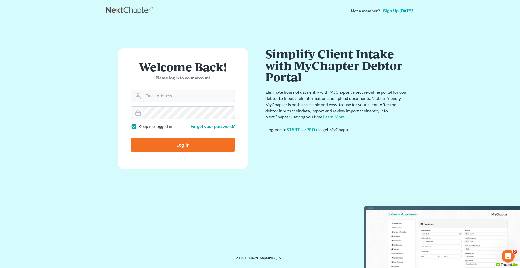
type input "[EMAIL_ADDRESS][DOMAIN_NAME]"
click at [180, 146] on input "Log In" at bounding box center [183, 145] width 104 height 14
type input "Thinking..."
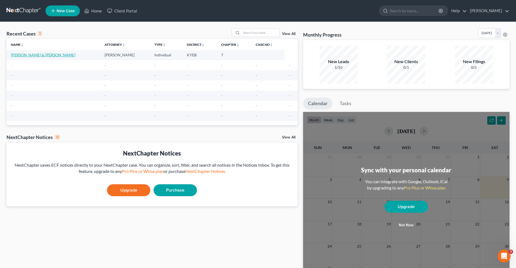
click at [45, 53] on link "Wappelhorst, James & Deanna" at bounding box center [43, 55] width 64 height 5
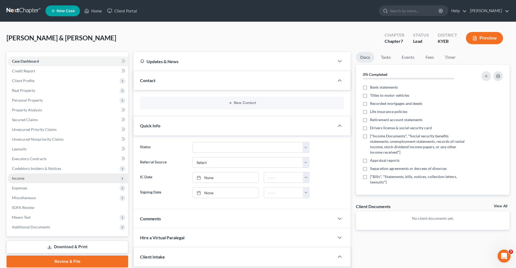
click at [36, 179] on span "Income" at bounding box center [68, 178] width 121 height 10
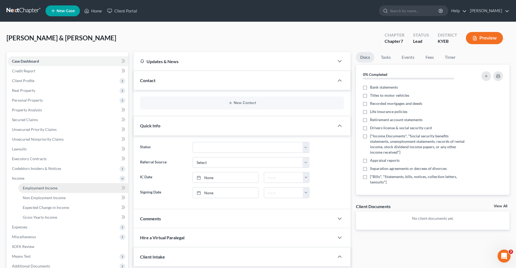
click at [47, 189] on span "Employment Income" at bounding box center [40, 188] width 35 height 5
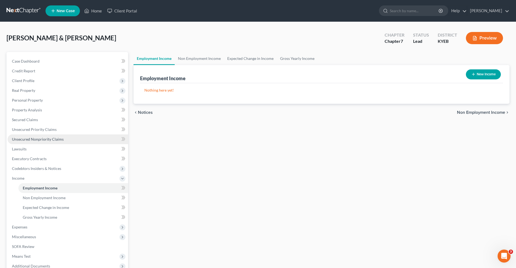
click at [43, 138] on span "Unsecured Nonpriority Claims" at bounding box center [38, 139] width 52 height 5
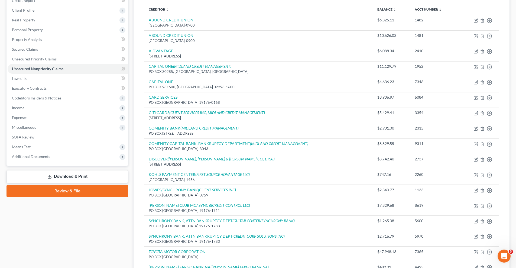
scroll to position [12, 0]
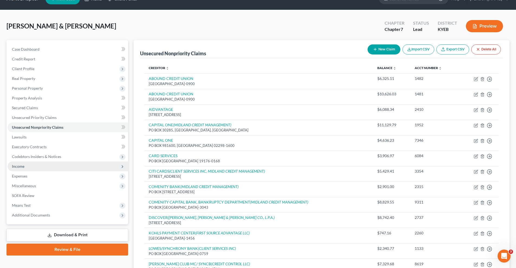
click at [47, 167] on span "Income" at bounding box center [68, 167] width 121 height 10
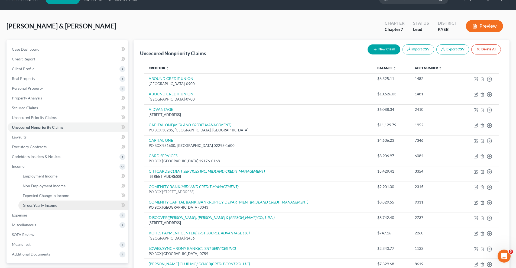
click at [49, 204] on span "Gross Yearly Income" at bounding box center [40, 205] width 34 height 5
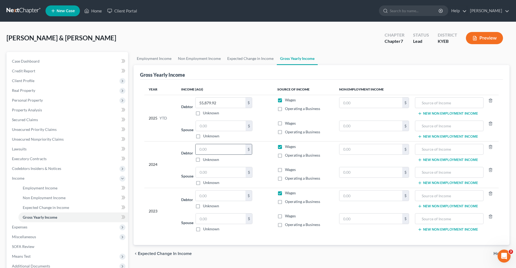
click at [222, 150] on input "text" at bounding box center [221, 149] width 50 height 10
type input "17,604"
click at [344, 149] on input "text" at bounding box center [371, 149] width 63 height 10
click at [285, 156] on label "Operating a Business" at bounding box center [302, 155] width 35 height 5
click at [287, 156] on input "Operating a Business" at bounding box center [289, 155] width 4 height 4
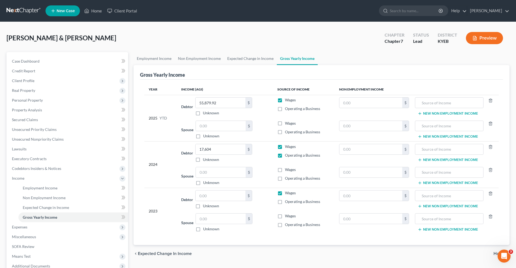
click at [285, 156] on label "Operating a Business" at bounding box center [302, 155] width 35 height 5
click at [287, 156] on input "Operating a Business" at bounding box center [289, 155] width 4 height 4
checkbox input "false"
click at [344, 150] on input "text" at bounding box center [371, 149] width 63 height 10
type input "15,791"
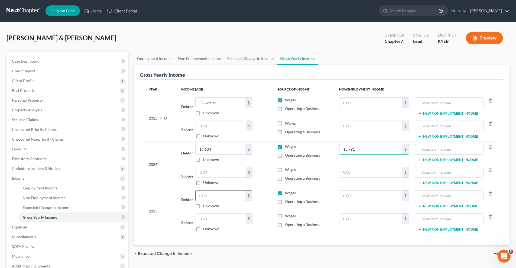
click at [199, 197] on input "text" at bounding box center [221, 196] width 50 height 10
click at [285, 155] on label "Operating a Business" at bounding box center [302, 155] width 35 height 5
click at [287, 155] on input "Operating a Business" at bounding box center [289, 155] width 4 height 4
checkbox input "true"
click at [206, 196] on input "text" at bounding box center [221, 196] width 50 height 10
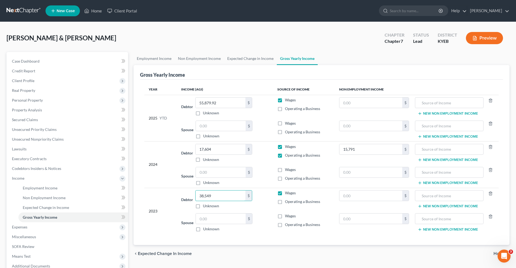
type input "38,549"
click at [285, 202] on label "Operating a Business" at bounding box center [302, 201] width 35 height 5
click at [287, 202] on input "Operating a Business" at bounding box center [289, 201] width 4 height 4
checkbox input "true"
click at [344, 195] on input "text" at bounding box center [371, 196] width 63 height 10
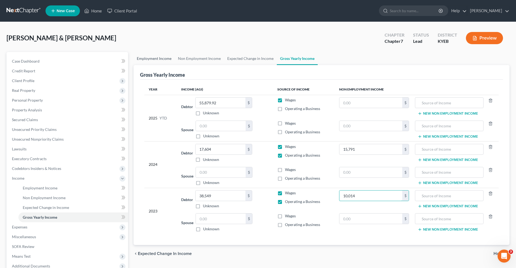
type input "10,014"
click at [155, 58] on link "Employment Income" at bounding box center [154, 58] width 41 height 13
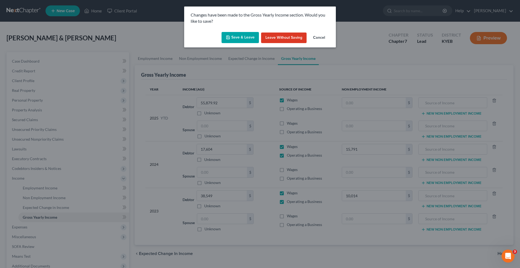
click at [324, 38] on button "Cancel" at bounding box center [319, 38] width 21 height 11
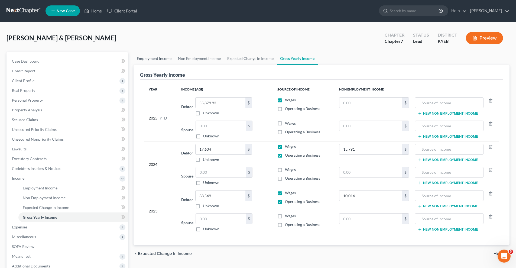
click at [158, 57] on link "Employment Income" at bounding box center [154, 58] width 41 height 13
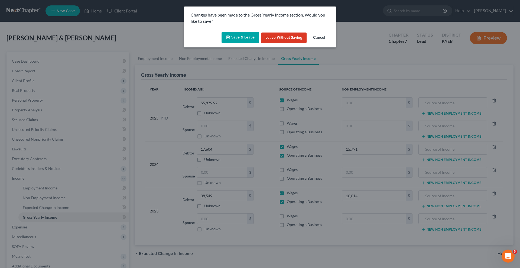
click at [243, 36] on button "Save & Leave" at bounding box center [240, 37] width 37 height 11
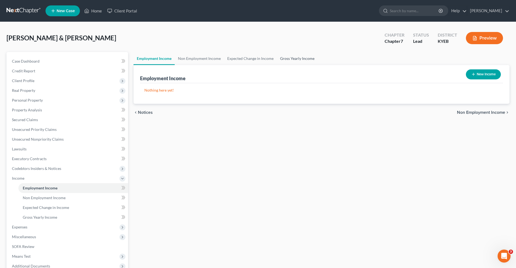
click at [292, 59] on link "Gross Yearly Income" at bounding box center [297, 58] width 41 height 13
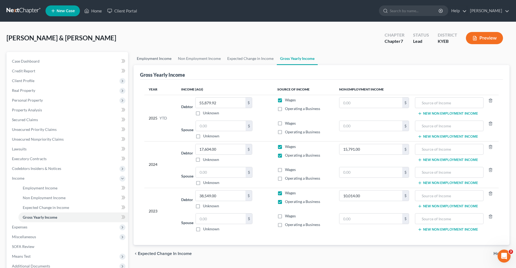
click at [159, 59] on link "Employment Income" at bounding box center [154, 58] width 41 height 13
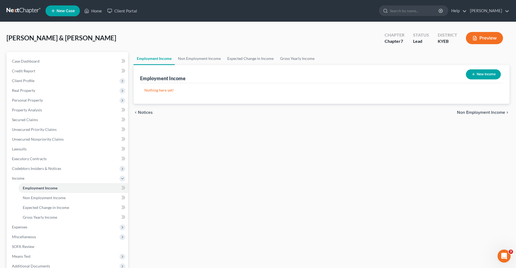
click at [482, 73] on button "New Income" at bounding box center [483, 74] width 35 height 10
select select "0"
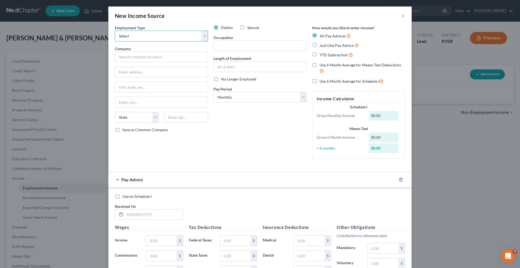
click at [203, 36] on select "Select Full or Part Time Employment Self Employment" at bounding box center [161, 36] width 93 height 11
select select "0"
click at [115, 31] on select "Select Full or Part Time Employment Self Employment" at bounding box center [161, 36] width 93 height 11
click at [136, 57] on input "text" at bounding box center [161, 56] width 93 height 11
type input "j"
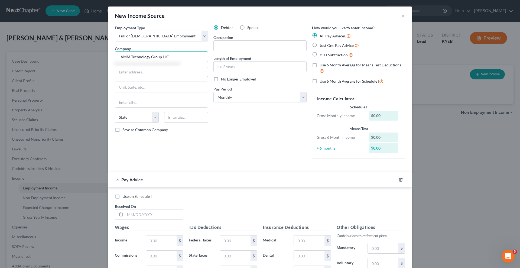
type input "JAMM Technology Group LLC"
click at [124, 75] on input "text" at bounding box center [161, 72] width 93 height 10
type input "[STREET_ADDRESS][PERSON_NAME]"
click at [118, 100] on input "text" at bounding box center [161, 102] width 93 height 10
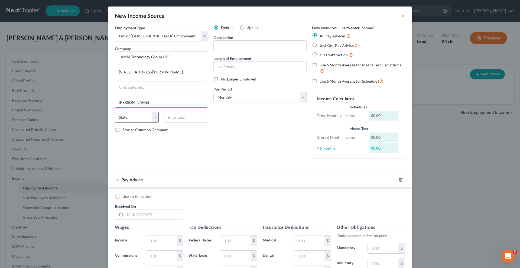
type input "[PERSON_NAME]"
click at [133, 117] on select "State AL AK AR AZ CA CO CT DE DC FL GA GU HI ID IL IN IA KS KY LA ME MD MA MI M…" at bounding box center [137, 117] width 44 height 11
select select "21"
click at [115, 112] on select "State AL AK AR AZ CA CO CT DE DC FL GA GU HI ID IL IN IA KS KY LA ME MD MA MI M…" at bounding box center [137, 117] width 44 height 11
click at [173, 120] on input "text" at bounding box center [186, 117] width 44 height 11
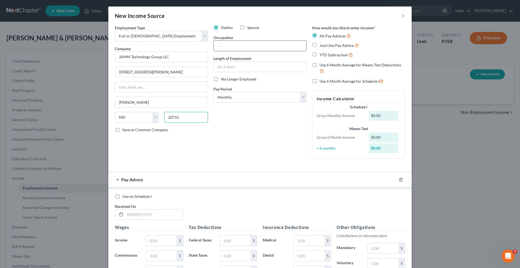
type input "20715"
click at [217, 46] on input "text" at bounding box center [260, 46] width 93 height 10
type input "Installation technician"
click at [238, 67] on input "text" at bounding box center [260, 67] width 93 height 10
type input "9 months"
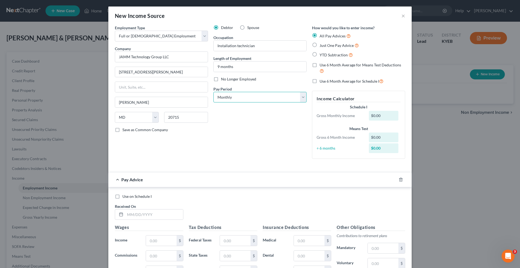
click at [300, 96] on select "Select Monthly Twice Monthly Every Other Week Weekly" at bounding box center [260, 97] width 93 height 11
select select "2"
click at [214, 92] on select "Select Monthly Twice Monthly Every Other Week Weekly" at bounding box center [260, 97] width 93 height 11
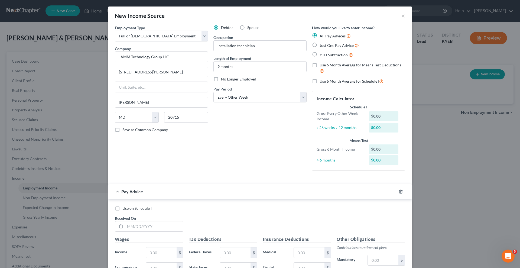
click at [320, 45] on label "Just One Pay Advice" at bounding box center [339, 45] width 39 height 6
click at [322, 45] on input "Just One Pay Advice" at bounding box center [324, 44] width 4 height 4
radio input "true"
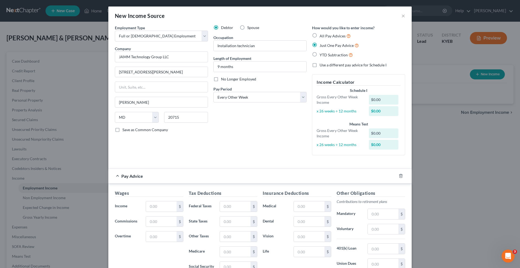
click at [320, 35] on label "All Pay Advices" at bounding box center [335, 36] width 31 height 6
click at [322, 35] on input "All Pay Advices" at bounding box center [324, 35] width 4 height 4
radio input "true"
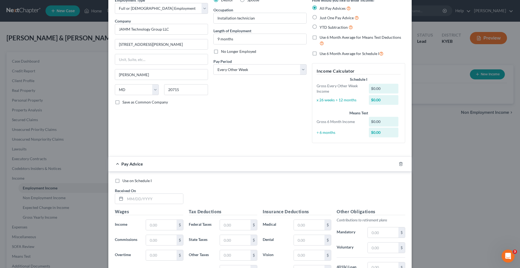
scroll to position [54, 0]
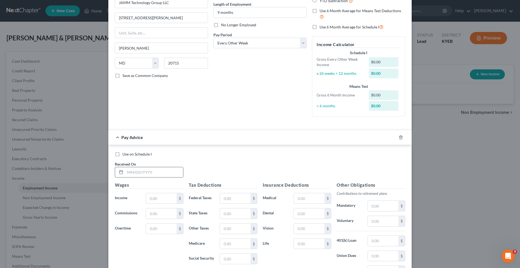
click at [119, 173] on icon at bounding box center [121, 172] width 4 height 4
click at [119, 172] on icon at bounding box center [121, 172] width 4 height 4
click at [130, 174] on input "text" at bounding box center [154, 172] width 58 height 10
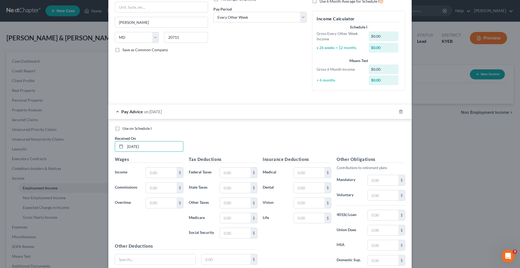
scroll to position [90, 0]
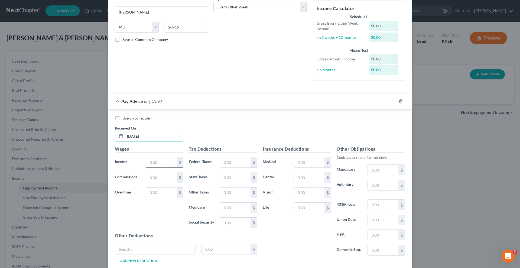
type input "08/01/2025"
click at [160, 163] on input "text" at bounding box center [161, 162] width 31 height 10
type input "3,200"
click at [240, 163] on input "text" at bounding box center [235, 162] width 31 height 10
type input "169.5"
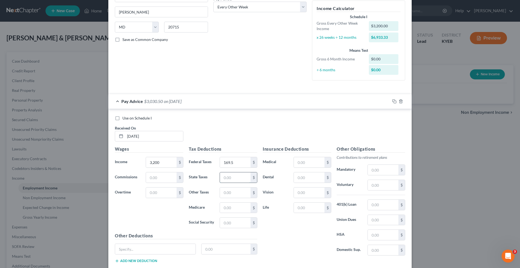
click at [222, 178] on input "text" at bounding box center [235, 177] width 31 height 10
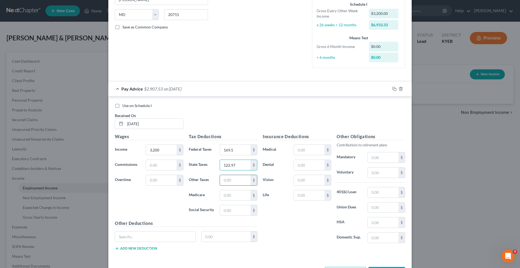
scroll to position [108, 0]
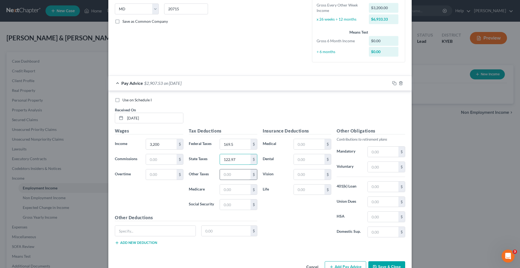
type input "122.97"
click at [224, 175] on input "text" at bounding box center [235, 174] width 31 height 10
type input "64"
click at [224, 189] on input "text" at bounding box center [235, 190] width 31 height 10
type input "46.4"
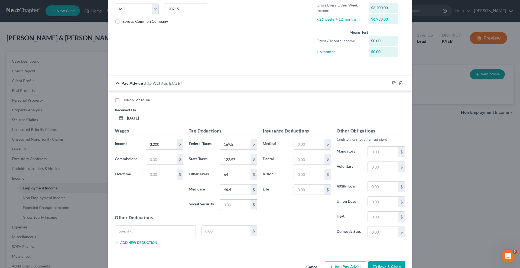
click at [230, 207] on input "text" at bounding box center [235, 204] width 31 height 10
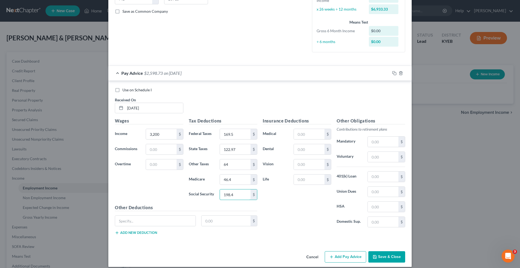
scroll to position [124, 0]
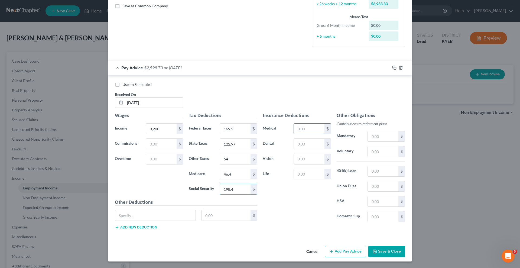
type input "198.4"
click at [296, 128] on input "text" at bounding box center [309, 129] width 31 height 10
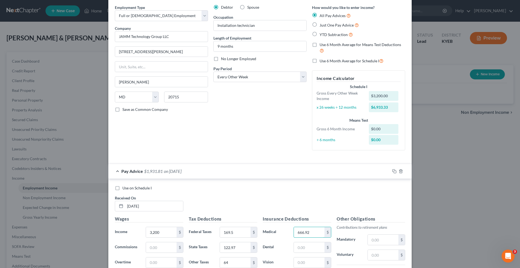
scroll to position [0, 0]
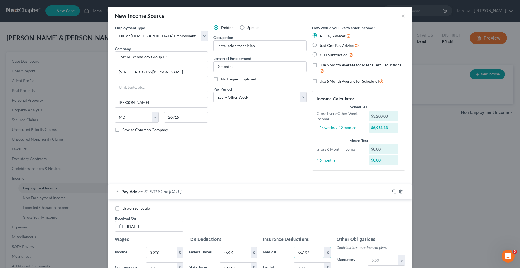
type input "666.92"
click at [320, 44] on label "Just One Pay Advice" at bounding box center [339, 45] width 39 height 6
click at [322, 44] on input "Just One Pay Advice" at bounding box center [324, 44] width 4 height 4
radio input "true"
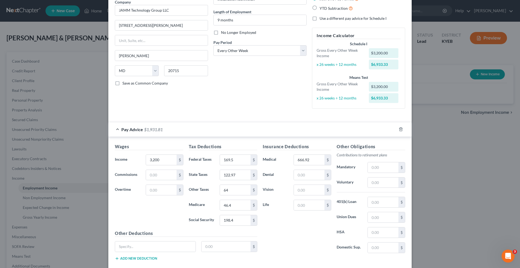
scroll to position [54, 0]
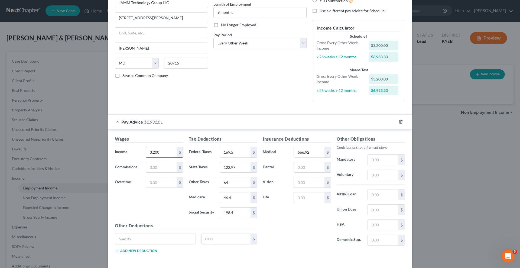
click at [161, 155] on input "3,200" at bounding box center [161, 152] width 31 height 10
type input "3,866.92"
click at [291, 230] on div "Insurance Deductions Medical 666.92 $ Dental $ Vision $ Life $" at bounding box center [297, 193] width 74 height 114
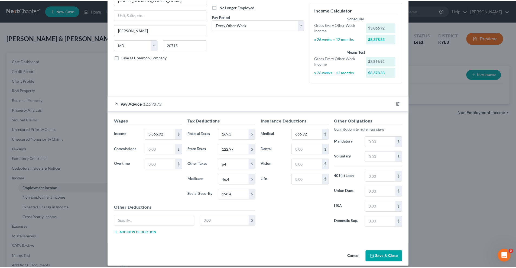
scroll to position [78, 0]
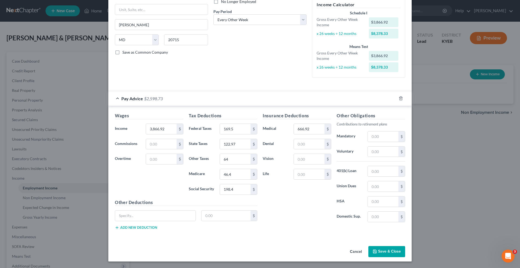
click at [385, 249] on button "Save & Close" at bounding box center [387, 251] width 37 height 11
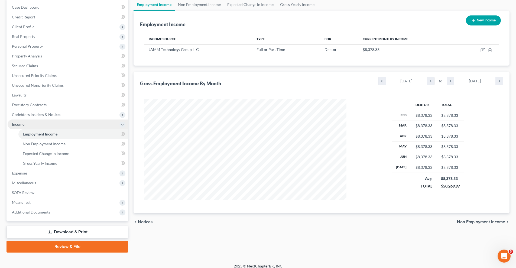
scroll to position [54, 0]
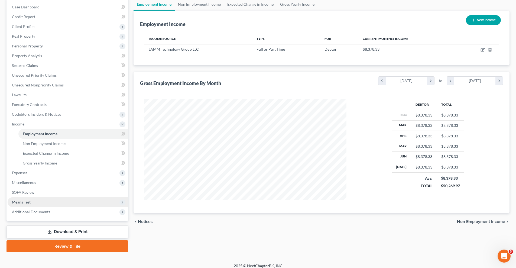
click at [115, 201] on span "Means Test" at bounding box center [68, 202] width 121 height 10
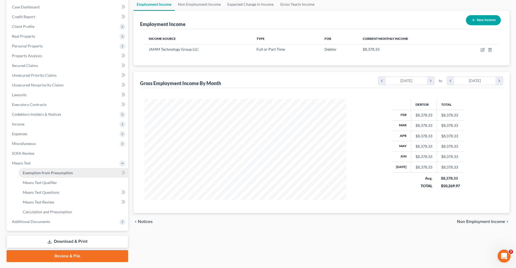
click at [73, 172] on link "Exemption from Presumption" at bounding box center [73, 173] width 110 height 10
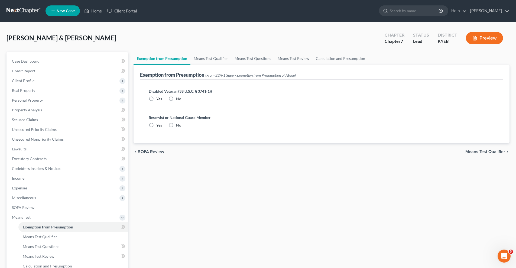
click at [176, 99] on label "No" at bounding box center [178, 98] width 5 height 5
click at [178, 99] on input "No" at bounding box center [180, 98] width 4 height 4
radio input "true"
click at [176, 124] on label "No" at bounding box center [178, 124] width 5 height 5
click at [178, 124] on input "No" at bounding box center [180, 124] width 4 height 4
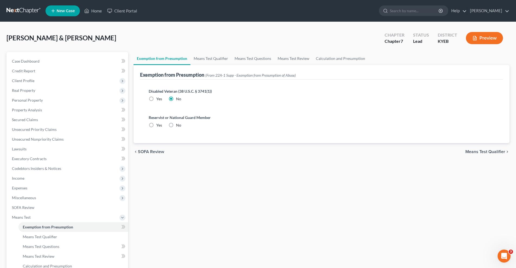
radio input "true"
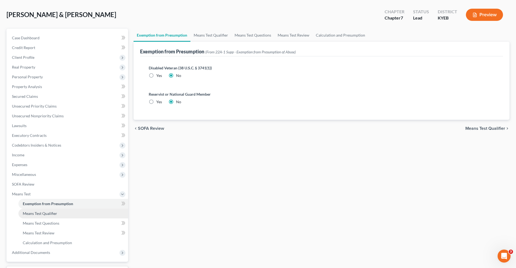
scroll to position [54, 0]
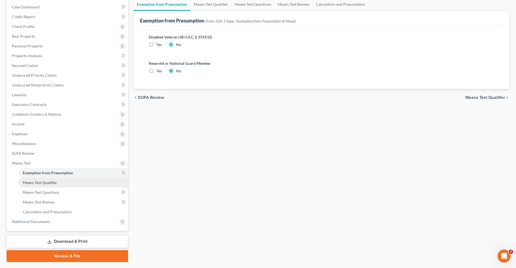
click at [62, 182] on link "Means Test Qualifier" at bounding box center [73, 183] width 110 height 10
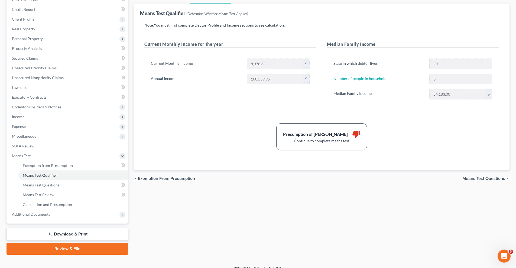
scroll to position [69, 0]
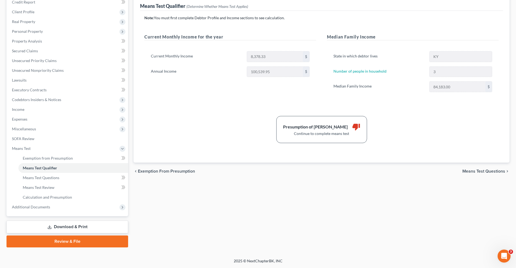
click at [488, 170] on span "Means Test Questions" at bounding box center [484, 171] width 43 height 4
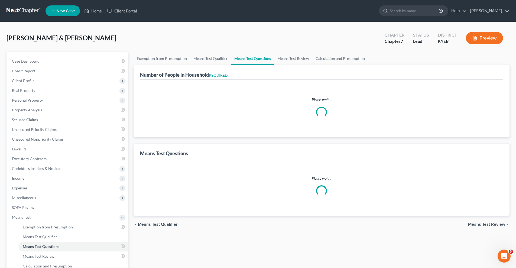
select select "0"
select select "60"
select select "1"
select select "60"
select select "1"
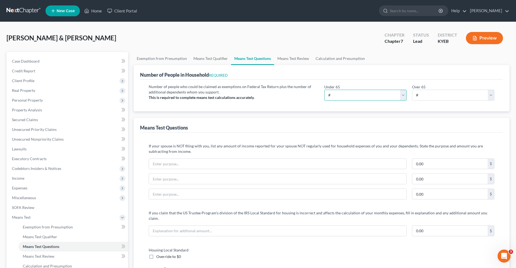
click at [403, 93] on select "# 0 1 2 3 4 5 6 7 8 9 10" at bounding box center [365, 95] width 82 height 11
click at [324, 90] on select "# 0 1 2 3 4 5 6 7 8 9 10" at bounding box center [365, 95] width 82 height 11
drag, startPoint x: 402, startPoint y: 94, endPoint x: 395, endPoint y: 97, distance: 7.7
click at [402, 94] on select "# 0 1 2 3 4 5 6 7 8 9 10" at bounding box center [365, 95] width 82 height 11
select select "3"
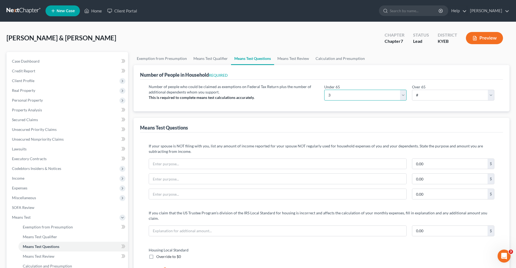
click at [324, 90] on select "# 0 1 2 3 4 5 6 7 8 9 10" at bounding box center [365, 95] width 82 height 11
click at [489, 93] on select "# 0 1 2 3 4 5 6 7 8 9 10" at bounding box center [453, 95] width 82 height 11
select select "0"
click at [412, 90] on select "# 0 1 2 3 4 5 6 7 8 9 10" at bounding box center [453, 95] width 82 height 11
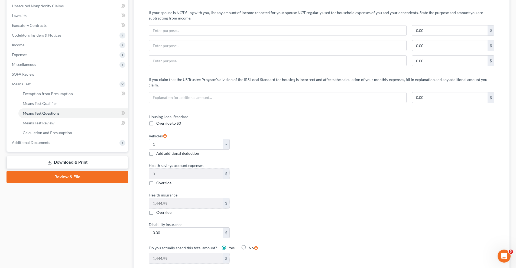
scroll to position [163, 0]
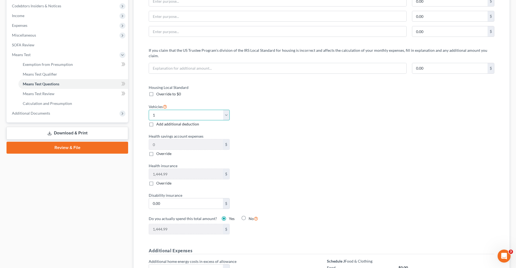
click at [227, 110] on select "Select 0 1 2 3 4 5" at bounding box center [189, 115] width 81 height 11
select select "2"
click at [149, 110] on select "Select 0 1 2 3 4 5" at bounding box center [189, 115] width 81 height 11
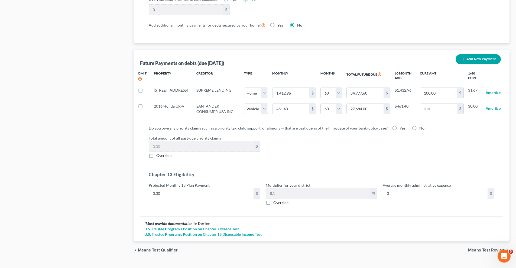
scroll to position [501, 0]
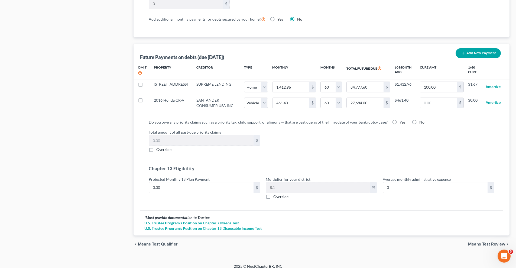
click at [491, 242] on span "Means Test Review" at bounding box center [486, 244] width 37 height 4
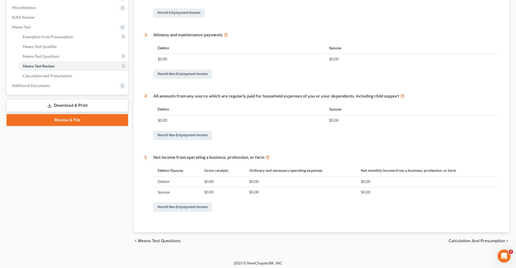
scroll to position [192, 0]
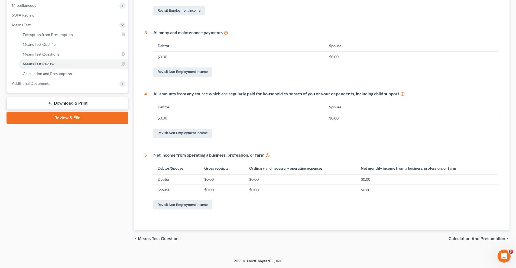
click at [472, 239] on span "Calculation and Presumption" at bounding box center [477, 239] width 57 height 4
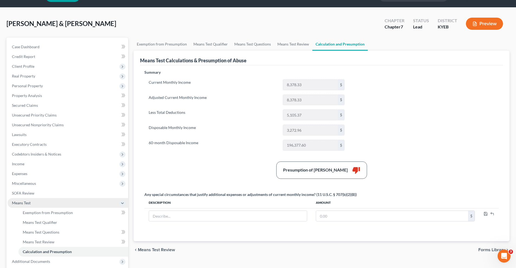
scroll to position [18, 0]
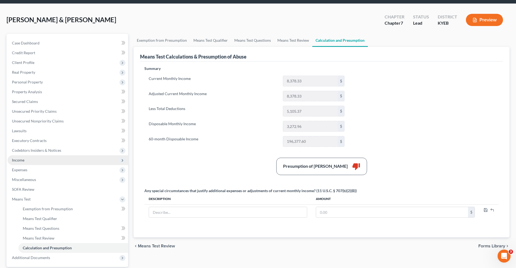
click at [86, 161] on span "Income" at bounding box center [68, 160] width 121 height 10
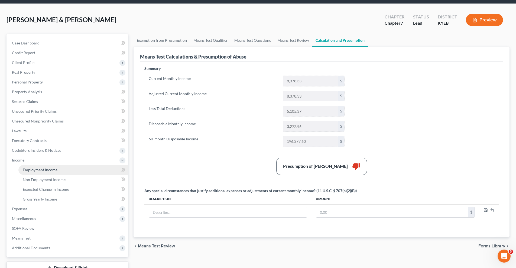
click at [85, 171] on link "Employment Income" at bounding box center [73, 170] width 110 height 10
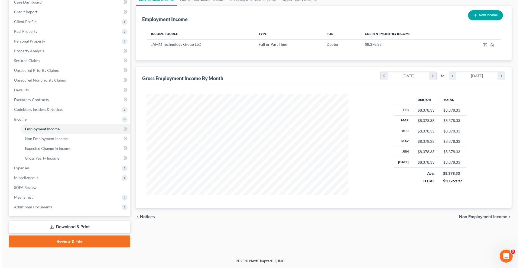
scroll to position [41, 0]
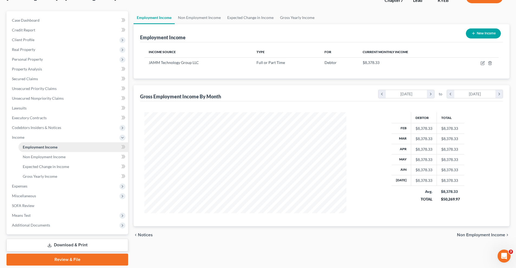
click at [56, 148] on span "Employment Income" at bounding box center [40, 147] width 35 height 5
click at [483, 63] on icon "button" at bounding box center [483, 63] width 4 height 4
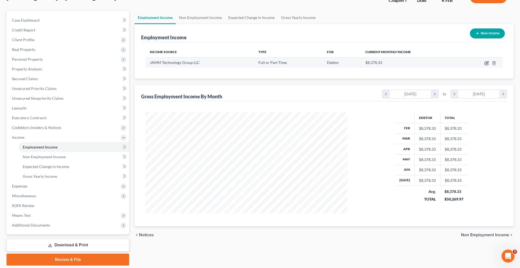
select select "0"
select select "21"
select select "2"
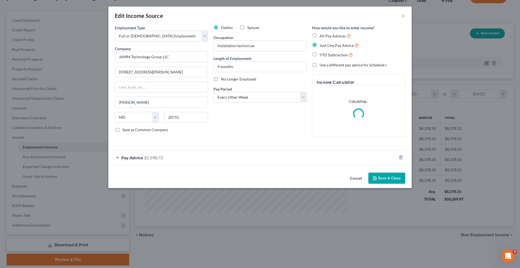
scroll to position [102, 215]
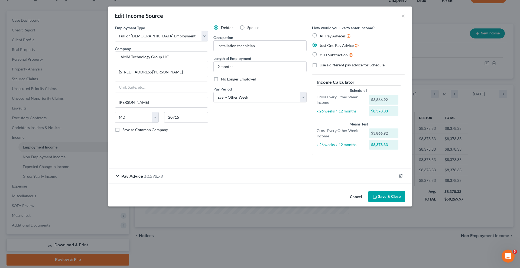
click at [136, 178] on span "Pay Advice" at bounding box center [132, 175] width 22 height 5
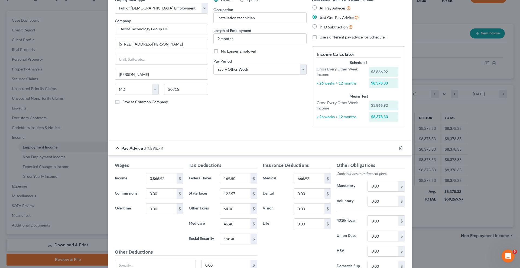
scroll to position [36, 0]
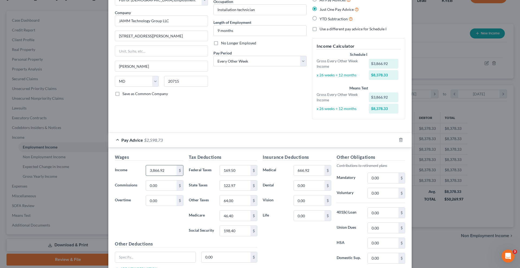
click at [164, 171] on input "3,866.92" at bounding box center [161, 170] width 31 height 10
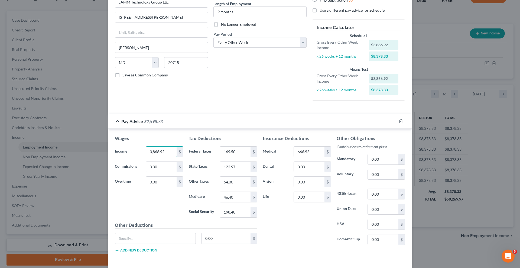
scroll to position [78, 0]
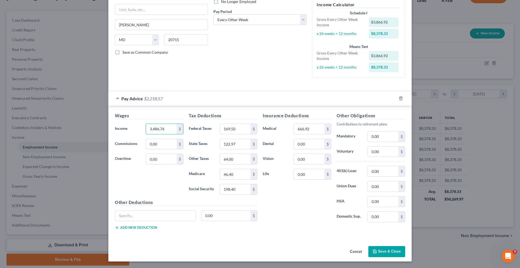
type input "3,486.76"
click at [156, 182] on div "Wages Income * 3,486.76 $ Commissions 0.00 $ Overtime 0.00 $" at bounding box center [149, 155] width 74 height 87
click at [234, 128] on input "169.50" at bounding box center [235, 129] width 31 height 10
type input "216.18"
click at [234, 146] on input "122.97" at bounding box center [235, 144] width 31 height 10
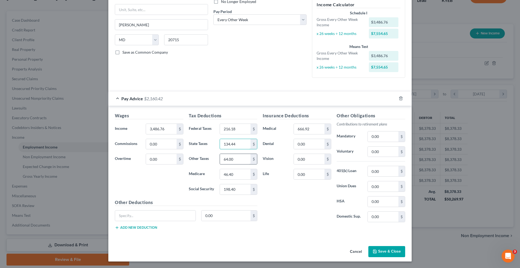
type input "134.44"
click at [231, 158] on input "64.00" at bounding box center [235, 159] width 31 height 10
type input "69.74"
click at [231, 174] on input "46.40" at bounding box center [235, 174] width 31 height 10
type input "50.56"
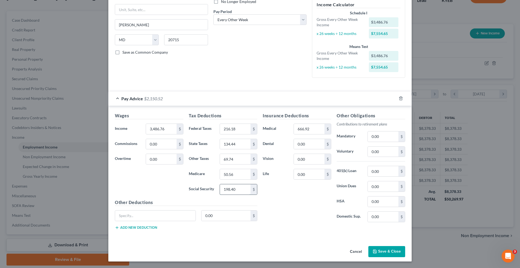
click at [234, 190] on input "198.40" at bounding box center [235, 189] width 31 height 10
type input "216.18"
click at [285, 200] on div "Insurance Deductions Medical 666.92 $ Dental 0.00 $ Vision 0.00 $ Life 0.00 $" at bounding box center [297, 169] width 74 height 114
click at [390, 251] on button "Save & Close" at bounding box center [387, 251] width 37 height 11
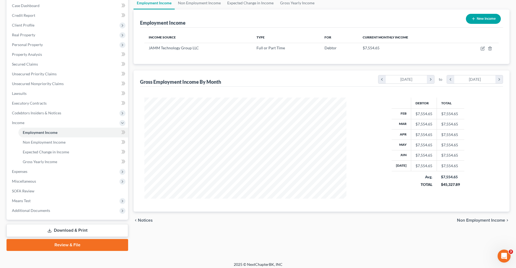
scroll to position [59, 0]
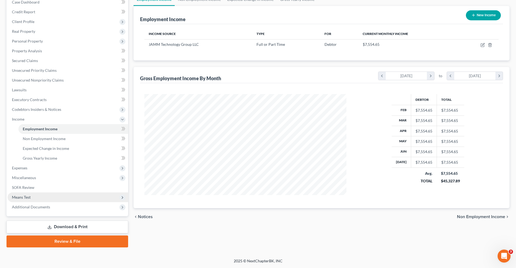
click at [80, 199] on span "Means Test" at bounding box center [68, 197] width 121 height 10
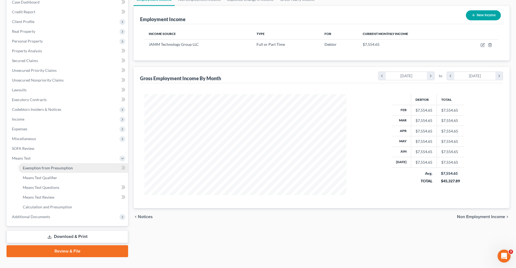
click at [77, 168] on link "Exemption from Presumption" at bounding box center [73, 168] width 110 height 10
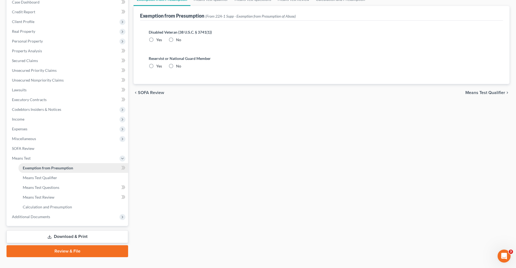
radio input "true"
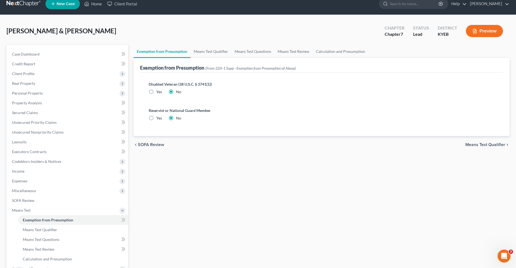
scroll to position [36, 0]
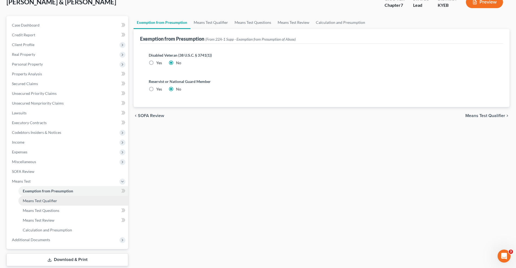
click at [63, 202] on link "Means Test Qualifier" at bounding box center [73, 201] width 110 height 10
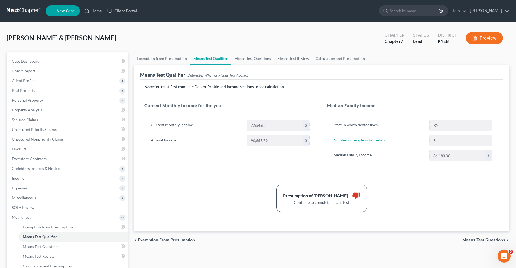
click at [490, 241] on span "Means Test Questions" at bounding box center [484, 240] width 43 height 4
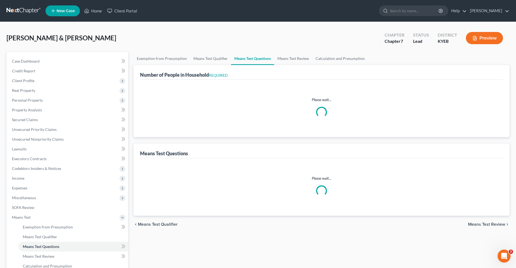
select select "0"
select select "60"
select select "1"
select select "60"
select select "3"
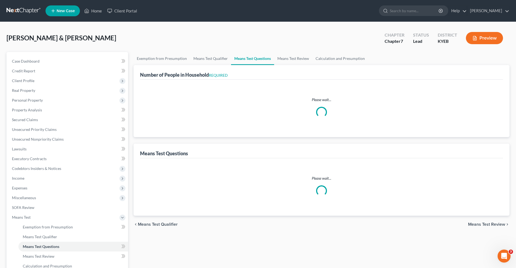
select select "0"
select select "2"
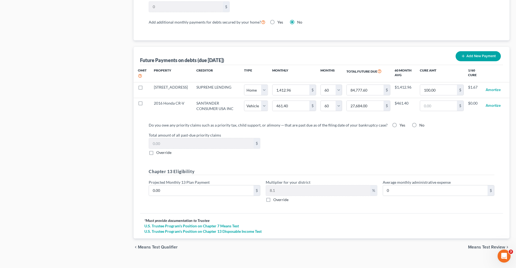
scroll to position [501, 0]
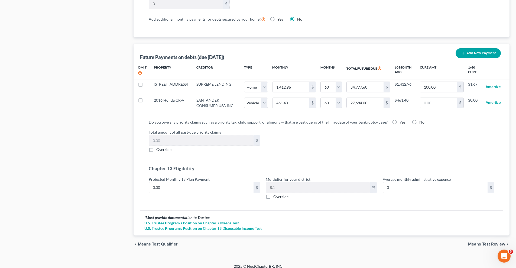
click at [485, 242] on span "Means Test Review" at bounding box center [486, 244] width 37 height 4
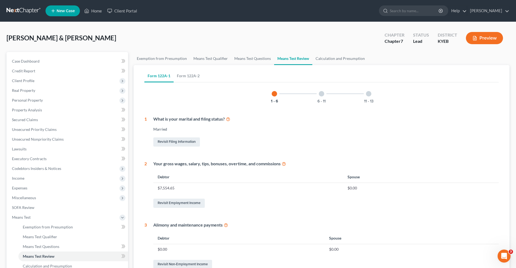
click at [321, 92] on div at bounding box center [321, 93] width 5 height 5
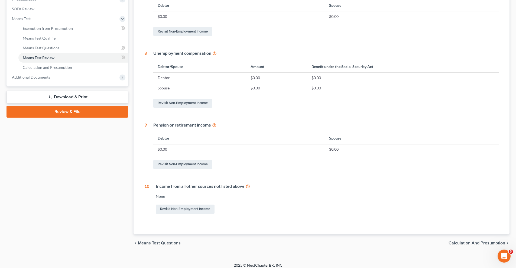
scroll to position [203, 0]
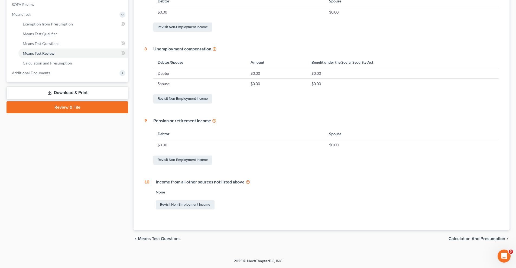
click at [476, 238] on span "Calculation and Presumption" at bounding box center [477, 239] width 57 height 4
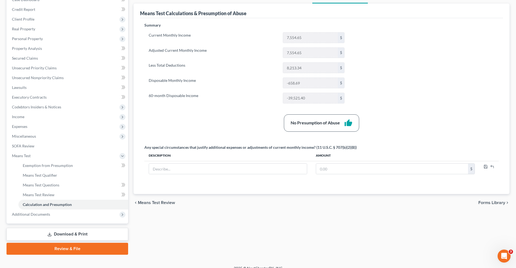
scroll to position [69, 0]
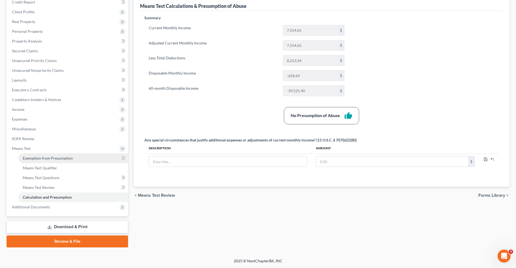
click at [79, 157] on link "Exemption from Presumption" at bounding box center [73, 158] width 110 height 10
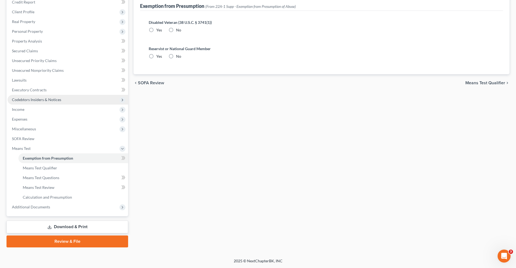
scroll to position [7, 0]
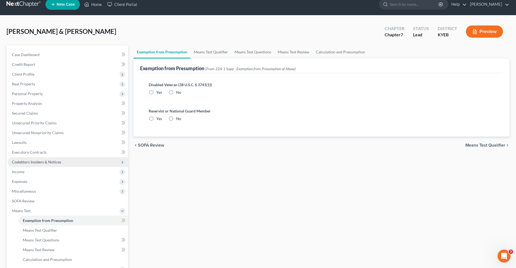
radio input "true"
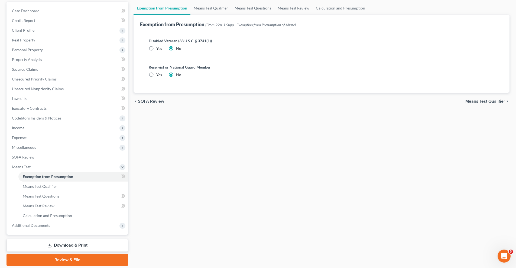
scroll to position [69, 0]
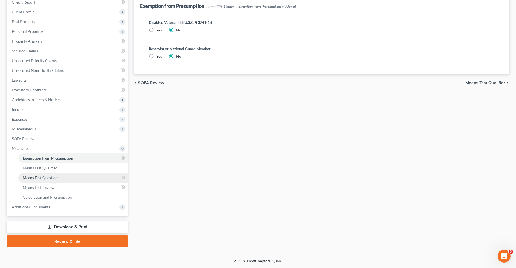
click at [59, 180] on span "Means Test Questions" at bounding box center [41, 177] width 37 height 5
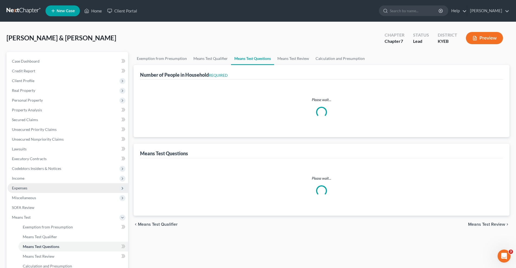
select select "0"
select select "60"
select select "1"
select select "60"
select select "2"
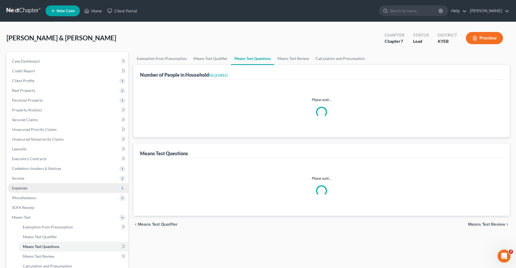
select select "3"
select select "0"
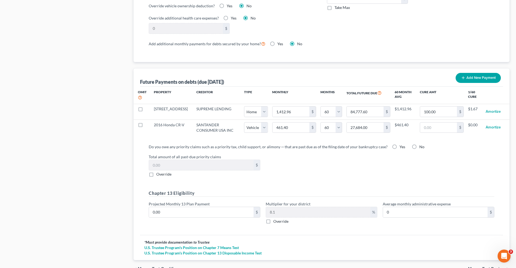
scroll to position [501, 0]
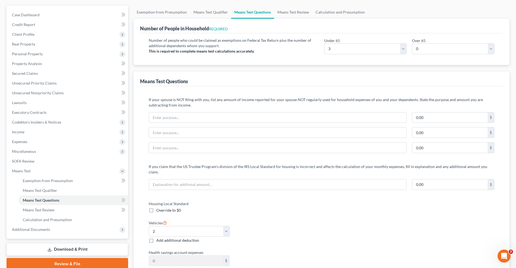
scroll to position [0, 0]
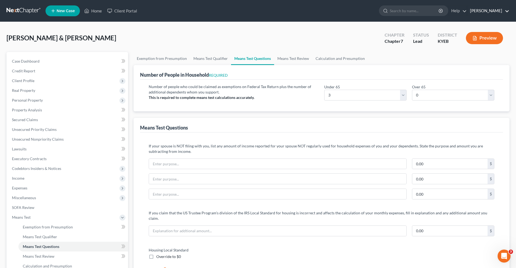
click at [482, 11] on link "[PERSON_NAME]" at bounding box center [488, 11] width 42 height 10
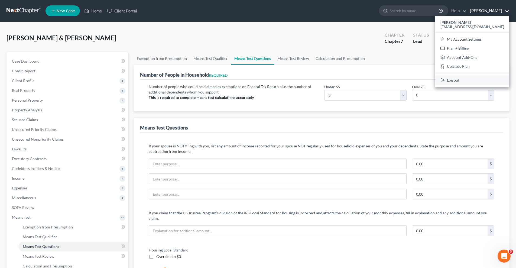
click at [478, 81] on link "Log out" at bounding box center [472, 80] width 74 height 9
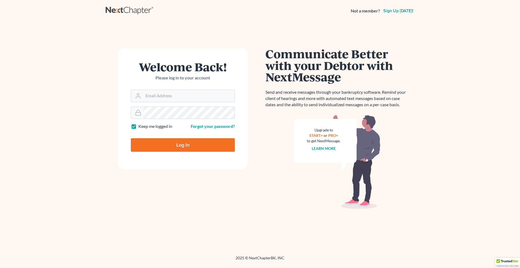
type input "bentomshipp@gmail.com"
click at [188, 145] on input "Log In" at bounding box center [183, 145] width 104 height 14
type input "Thinking..."
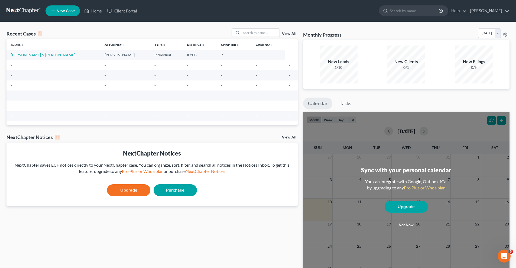
click at [37, 56] on link "[PERSON_NAME] & [PERSON_NAME]" at bounding box center [43, 55] width 64 height 5
select select "10"
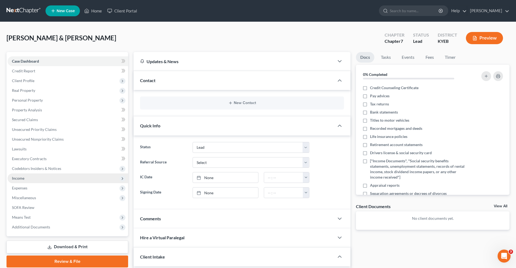
click at [31, 179] on span "Income" at bounding box center [68, 178] width 121 height 10
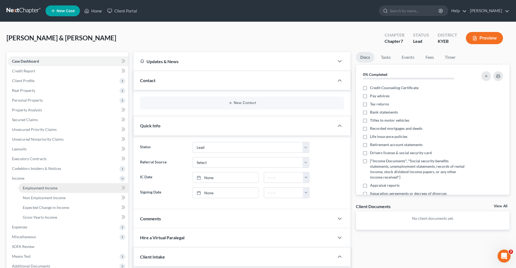
click at [51, 187] on span "Employment Income" at bounding box center [40, 188] width 35 height 5
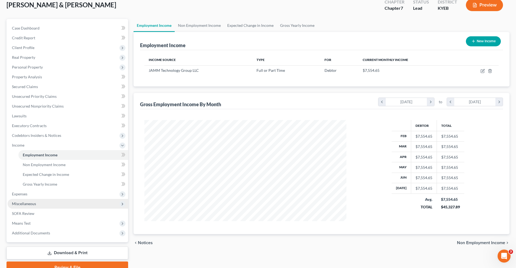
scroll to position [36, 0]
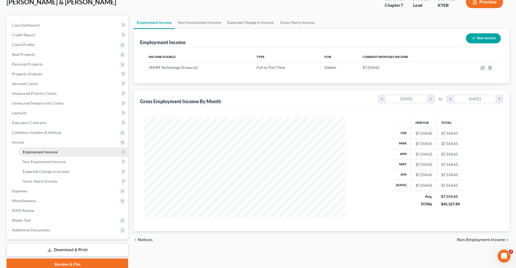
click at [64, 153] on link "Employment Income" at bounding box center [73, 152] width 110 height 10
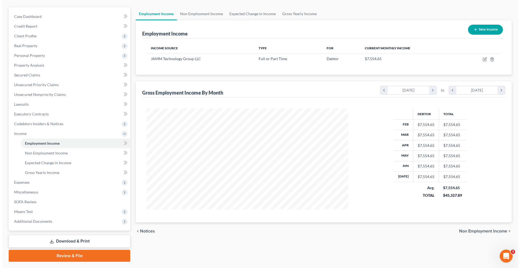
scroll to position [0, 0]
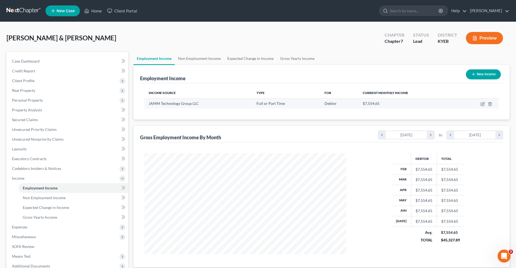
click at [198, 104] on span "JAMM Technology Group LLC" at bounding box center [174, 103] width 50 height 5
click at [482, 105] on icon "button" at bounding box center [483, 103] width 2 height 2
select select "0"
select select "21"
select select "2"
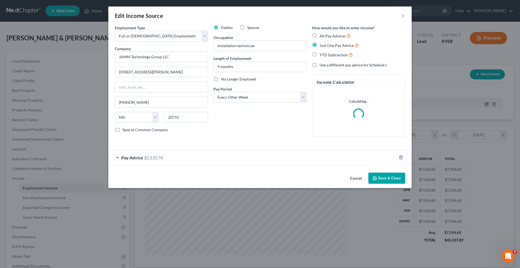
scroll to position [102, 215]
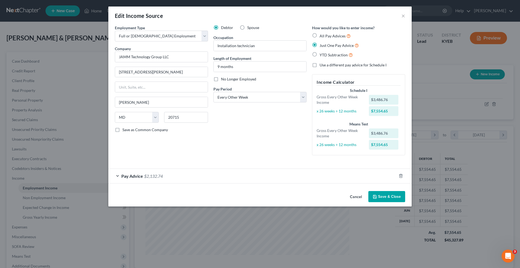
click at [230, 175] on div "Pay Advice $2,132.74" at bounding box center [252, 176] width 288 height 14
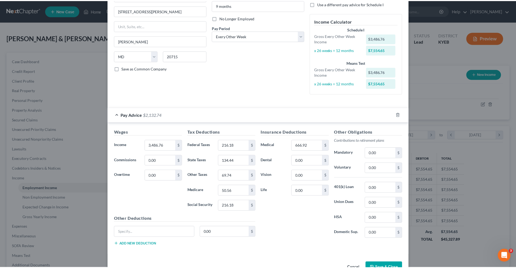
scroll to position [78, 0]
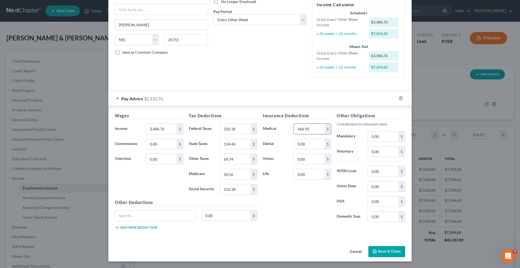
click at [311, 130] on input "666.92" at bounding box center [309, 129] width 31 height 10
type input "0"
click at [322, 237] on div "Wages Income * 3,486.76 $ Commissions 0.00 $ Overtime 0.00 $ Tax Deductions Fed…" at bounding box center [260, 172] width 304 height 133
click at [391, 249] on button "Save & Close" at bounding box center [387, 251] width 37 height 11
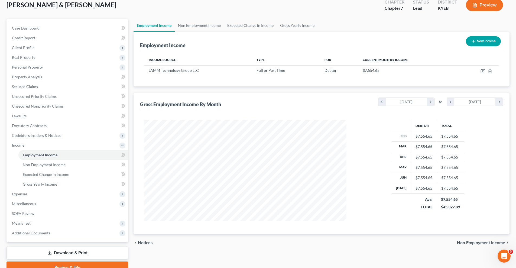
scroll to position [36, 0]
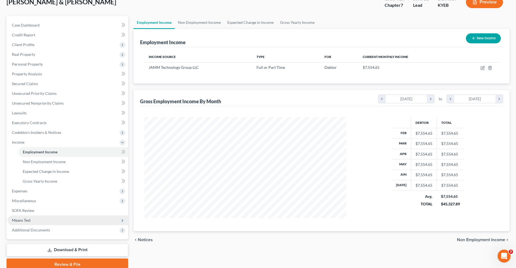
click at [99, 221] on span "Means Test" at bounding box center [68, 220] width 121 height 10
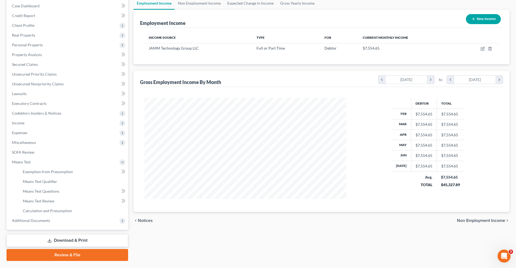
scroll to position [69, 0]
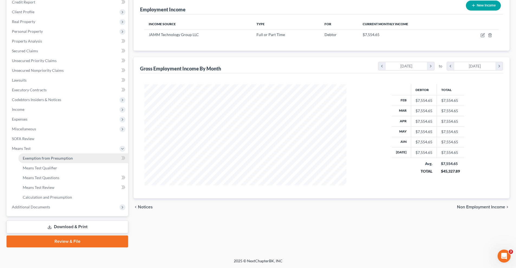
click at [63, 158] on span "Exemption from Presumption" at bounding box center [48, 158] width 50 height 5
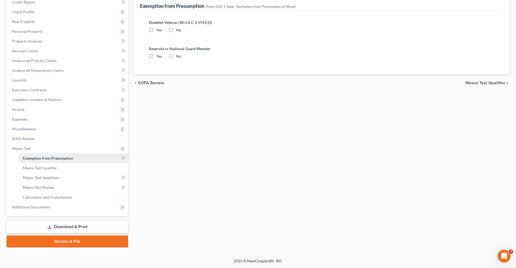
radio input "true"
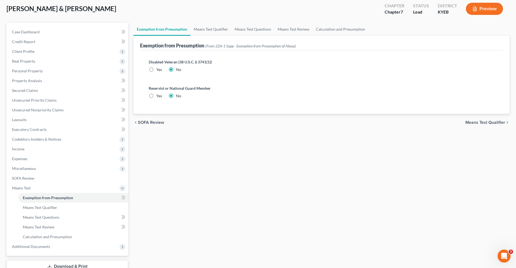
scroll to position [54, 0]
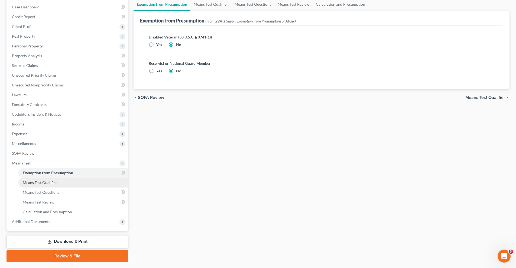
click at [54, 184] on span "Means Test Qualifier" at bounding box center [40, 182] width 34 height 5
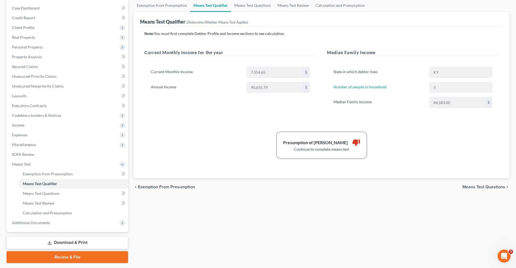
scroll to position [69, 0]
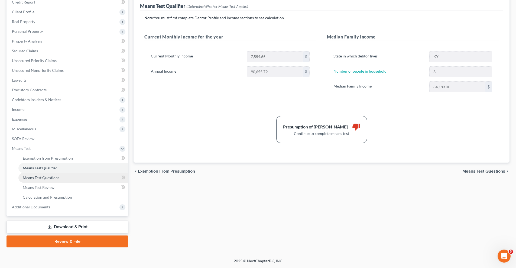
click at [62, 178] on link "Means Test Questions" at bounding box center [73, 178] width 110 height 10
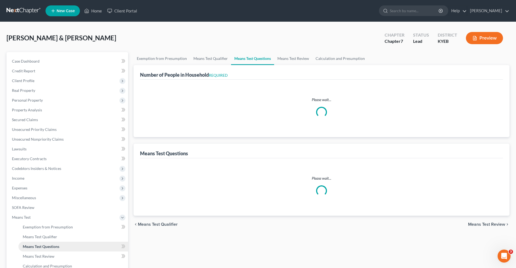
select select "0"
select select "60"
select select "1"
select select "60"
select select "3"
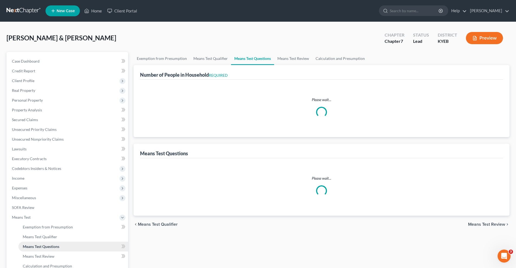
select select "0"
select select "2"
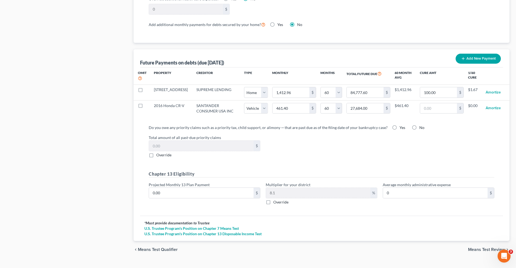
scroll to position [501, 0]
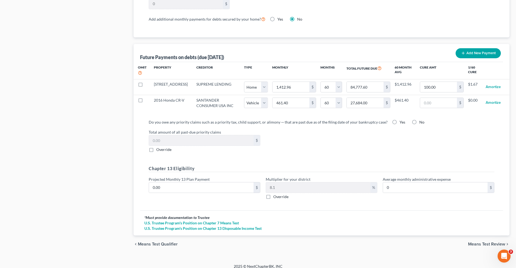
click at [485, 242] on span "Means Test Review" at bounding box center [486, 244] width 37 height 4
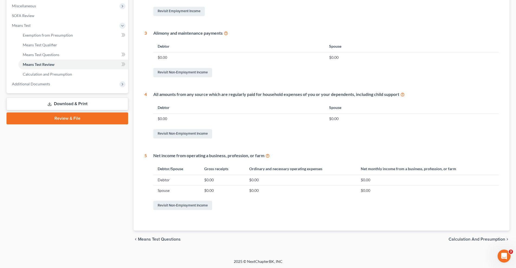
scroll to position [192, 0]
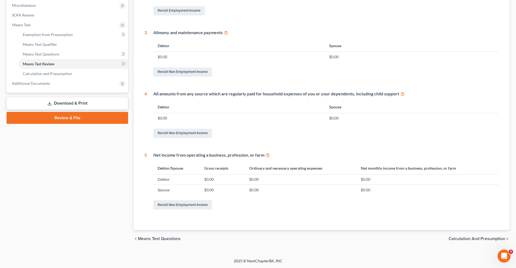
click at [469, 239] on span "Calculation and Presumption" at bounding box center [477, 239] width 57 height 4
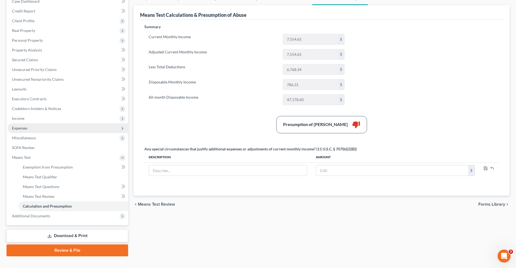
scroll to position [69, 0]
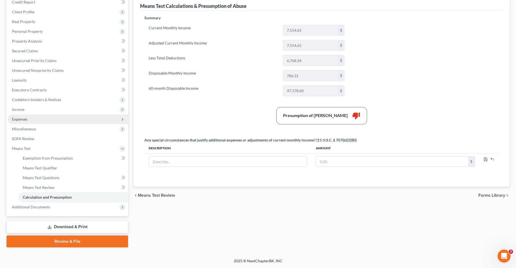
click at [64, 121] on span "Expenses" at bounding box center [68, 119] width 121 height 10
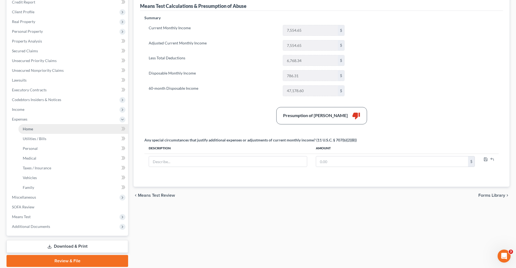
click at [63, 129] on link "Home" at bounding box center [73, 129] width 110 height 10
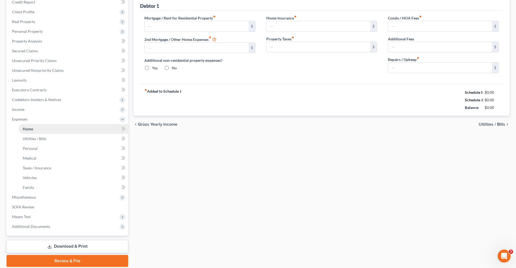
type input "990.41"
type input "0.00"
radio input "true"
type input "250.15"
type input "181.61"
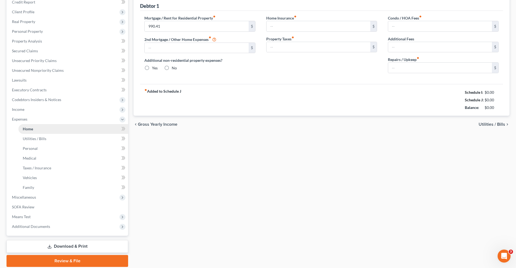
type input "0.00"
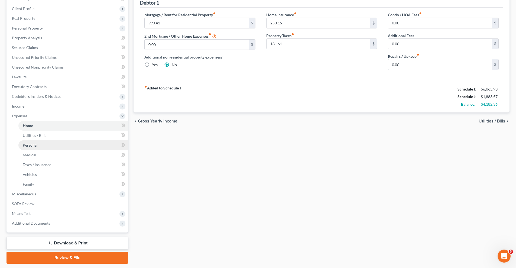
scroll to position [72, 0]
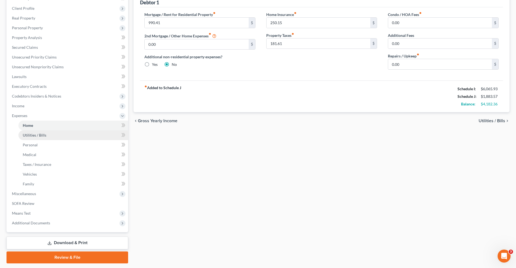
click at [48, 135] on link "Utilities / Bills" at bounding box center [73, 135] width 110 height 10
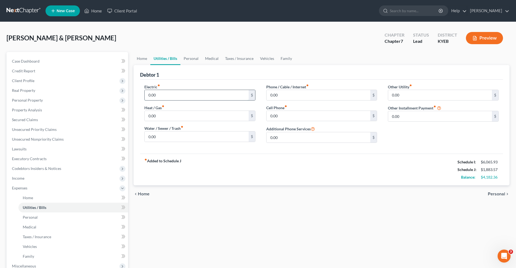
click at [159, 94] on input "0.00" at bounding box center [197, 95] width 104 height 10
type input "225"
click at [157, 118] on input "0.00" at bounding box center [197, 116] width 104 height 10
type input "150"
click at [157, 139] on input "0.00" at bounding box center [197, 136] width 104 height 10
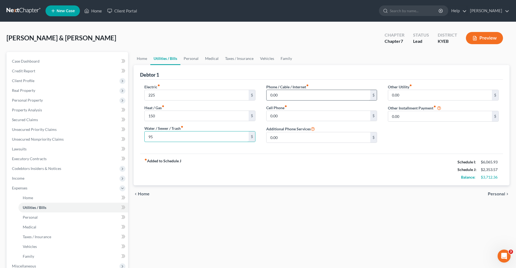
type input "95"
click at [279, 95] on input "0.00" at bounding box center [319, 95] width 104 height 10
type input "250"
click at [280, 115] on input "0.00" at bounding box center [319, 116] width 104 height 10
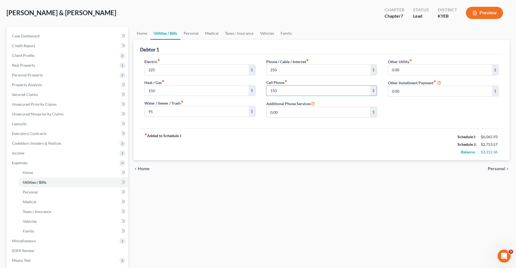
scroll to position [36, 0]
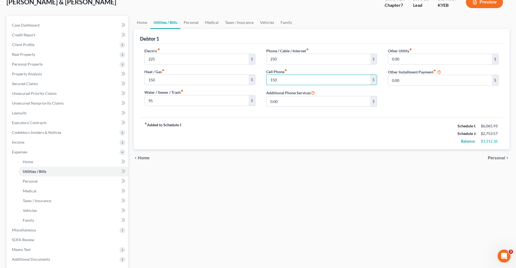
type input "150"
click at [496, 158] on span "Personal" at bounding box center [496, 158] width 17 height 4
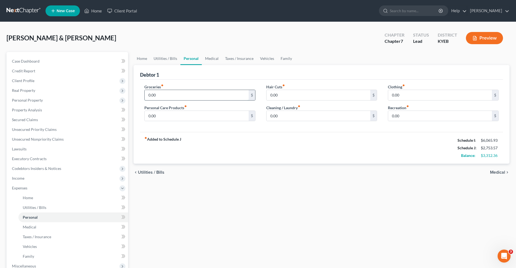
click at [160, 96] on input "0.00" at bounding box center [197, 95] width 104 height 10
type input "450"
click at [280, 95] on input "0.00" at bounding box center [319, 95] width 104 height 10
type input "75"
click at [159, 115] on input "0.00" at bounding box center [197, 116] width 104 height 10
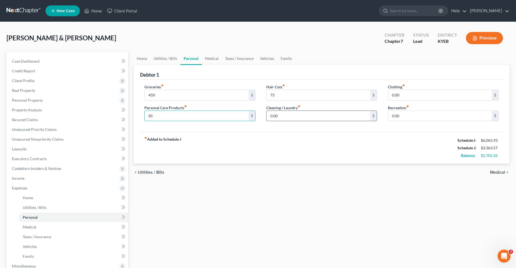
type input "85"
click at [279, 115] on input "0.00" at bounding box center [319, 116] width 104 height 10
type input "50"
click at [404, 95] on input "0.00" at bounding box center [440, 95] width 104 height 10
type input "200"
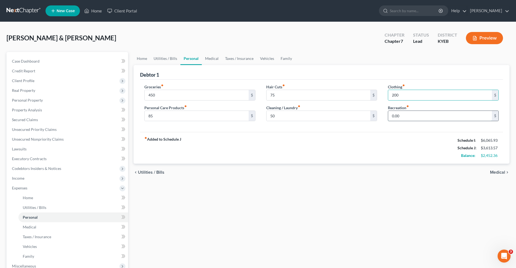
click at [407, 115] on input "0.00" at bounding box center [440, 116] width 104 height 10
type input "50"
click at [498, 173] on span "Medical" at bounding box center [497, 172] width 15 height 4
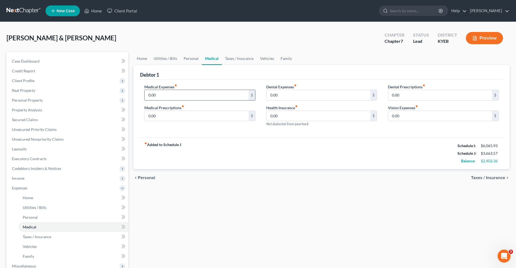
click at [171, 97] on input "0.00" at bounding box center [197, 95] width 104 height 10
type input "150"
click at [276, 93] on input "0.00" at bounding box center [319, 95] width 104 height 10
type input "75"
click at [160, 117] on input "0.00" at bounding box center [197, 116] width 104 height 10
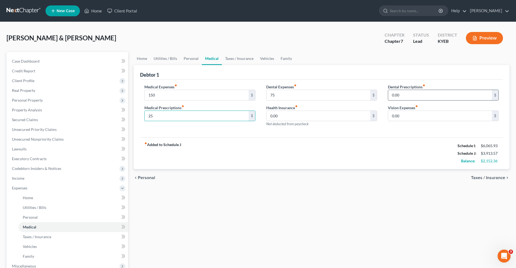
type input "25"
click at [406, 94] on input "0.00" at bounding box center [440, 95] width 104 height 10
type input "20"
click at [404, 116] on input "0.00" at bounding box center [440, 116] width 104 height 10
type input "50"
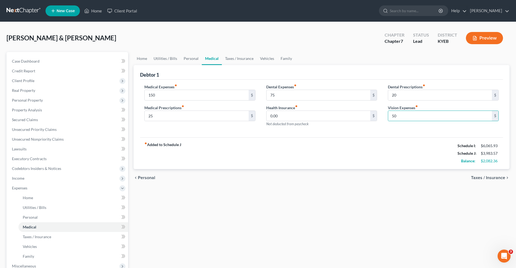
click at [492, 176] on span "Taxes / Insurance" at bounding box center [488, 178] width 34 height 4
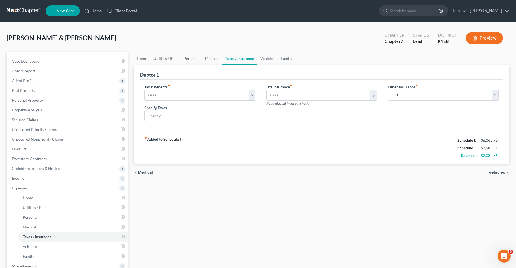
click at [498, 172] on span "Vehicles" at bounding box center [497, 172] width 17 height 4
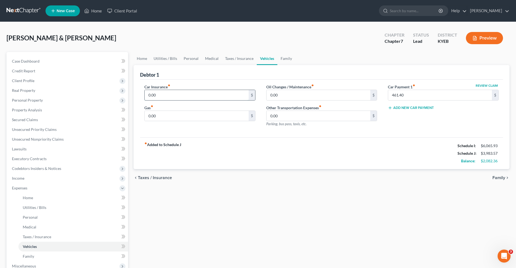
click at [159, 94] on input "0.00" at bounding box center [197, 95] width 104 height 10
type input "125"
click at [278, 94] on input "0.00" at bounding box center [319, 95] width 104 height 10
type input "75"
click at [160, 118] on input "0.00" at bounding box center [197, 116] width 104 height 10
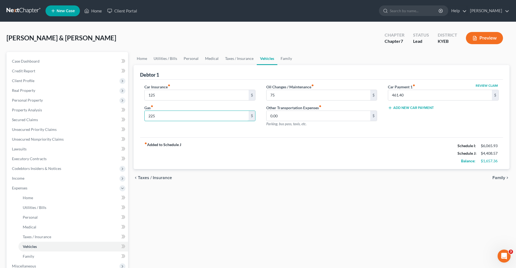
type input "225"
click at [500, 178] on span "Family" at bounding box center [499, 178] width 13 height 4
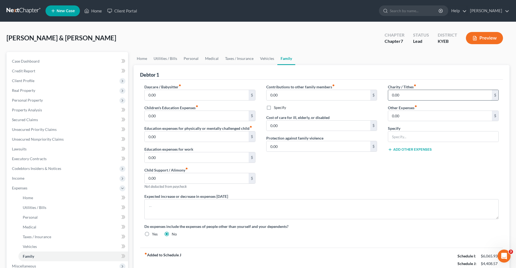
click at [404, 95] on input "0.00" at bounding box center [440, 95] width 104 height 10
type input "3"
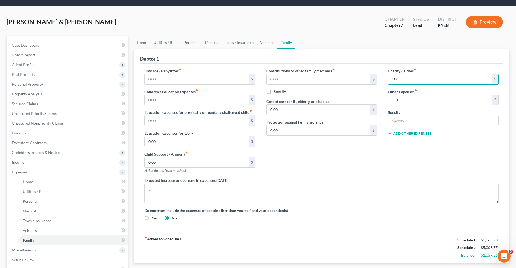
scroll to position [52, 0]
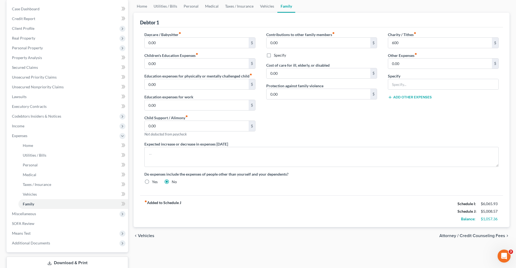
click at [476, 235] on span "Attorney / Credit Counseling Fees" at bounding box center [473, 236] width 66 height 4
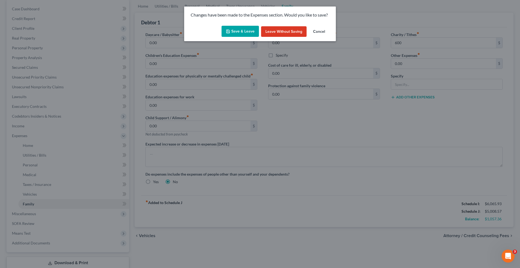
click at [243, 29] on button "Save & Leave" at bounding box center [240, 31] width 37 height 11
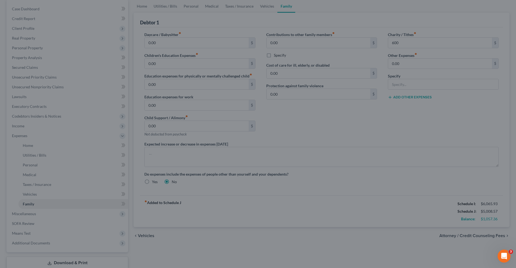
type input "600.00"
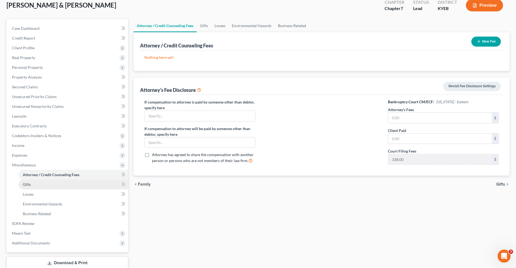
scroll to position [69, 0]
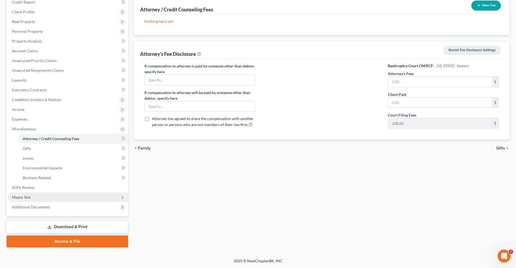
click at [52, 196] on span "Means Test" at bounding box center [68, 197] width 121 height 10
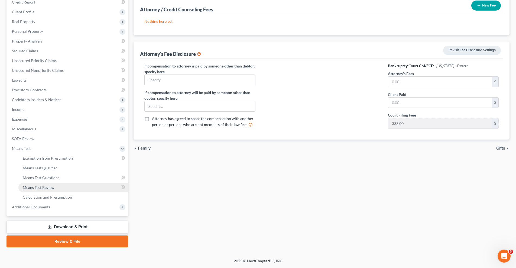
click at [63, 188] on link "Means Test Review" at bounding box center [73, 188] width 110 height 10
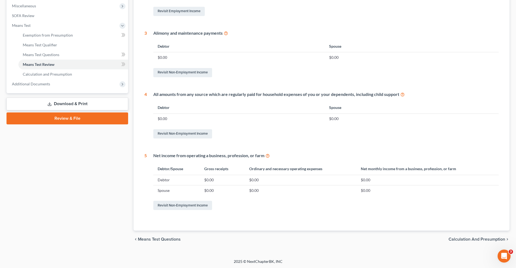
scroll to position [192, 0]
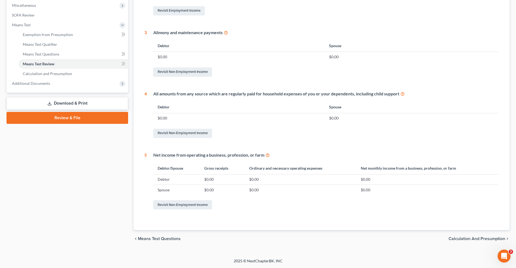
click at [469, 237] on span "Calculation and Presumption" at bounding box center [477, 239] width 57 height 4
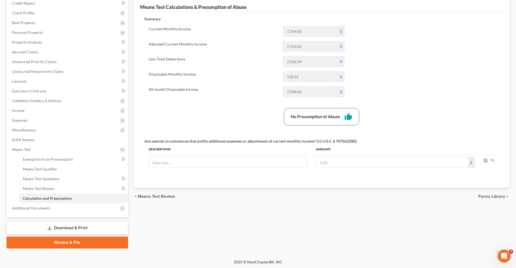
scroll to position [69, 0]
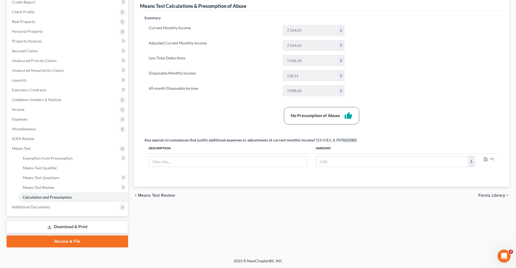
click at [155, 193] on span "Means Test Review" at bounding box center [156, 195] width 37 height 4
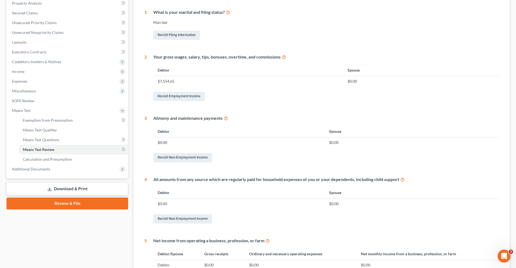
scroll to position [108, 0]
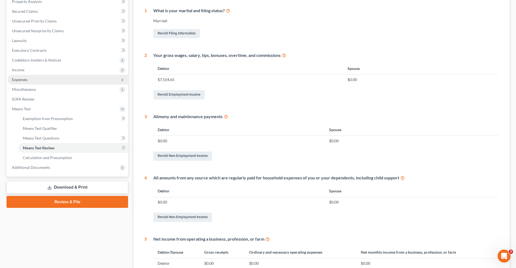
click at [50, 79] on span "Expenses" at bounding box center [68, 80] width 121 height 10
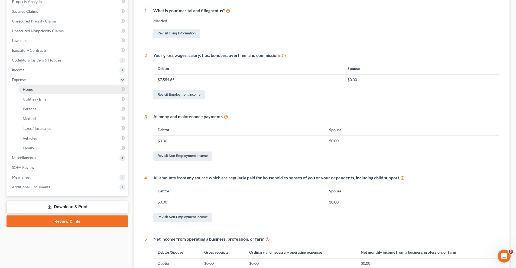
click at [50, 89] on link "Home" at bounding box center [73, 90] width 110 height 10
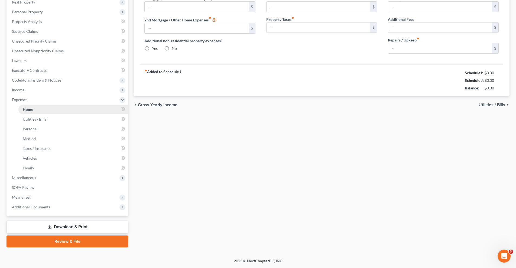
type input "990.41"
type input "0.00"
radio input "true"
type input "250.15"
type input "181.61"
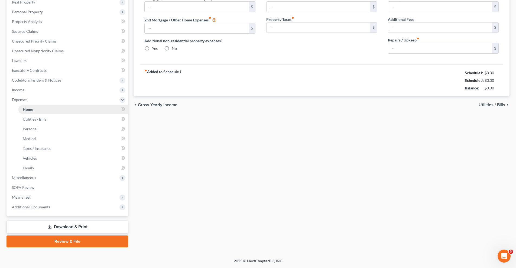
type input "0.00"
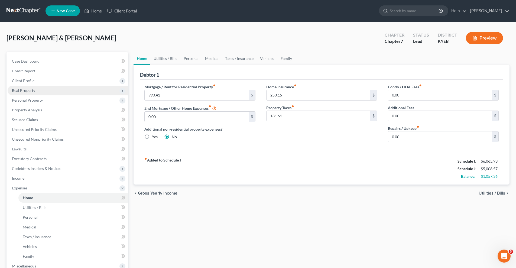
click at [44, 89] on span "Real Property" at bounding box center [68, 91] width 121 height 10
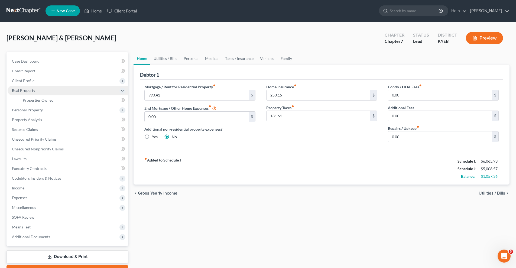
click at [41, 91] on span "Real Property" at bounding box center [68, 91] width 121 height 10
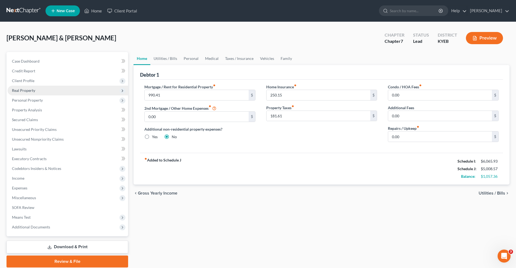
click at [52, 91] on span "Real Property" at bounding box center [68, 91] width 121 height 10
click at [100, 89] on span "Real Property" at bounding box center [68, 91] width 121 height 10
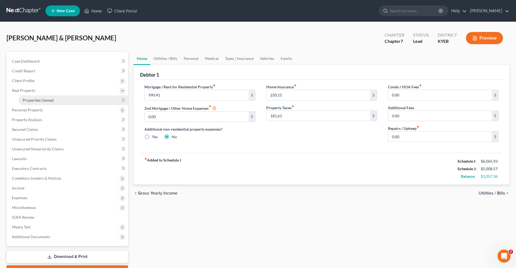
click at [99, 101] on link "Properties Owned" at bounding box center [73, 100] width 110 height 10
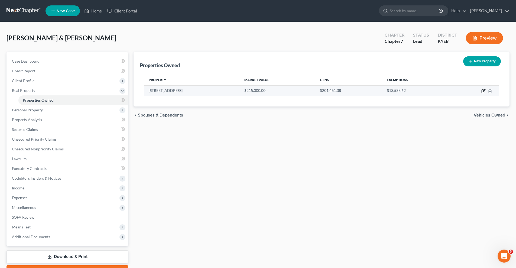
click at [482, 91] on icon "button" at bounding box center [484, 91] width 4 height 4
select select "18"
select select "2"
select select "0"
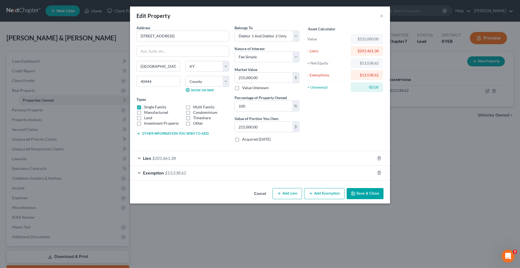
click at [209, 155] on div "Lien $201,461.38" at bounding box center [252, 158] width 245 height 14
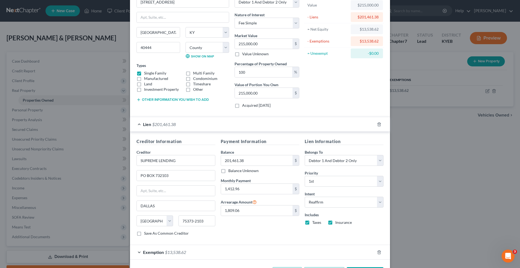
scroll to position [37, 0]
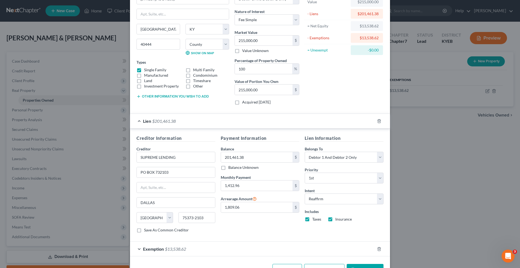
drag, startPoint x: 446, startPoint y: 139, endPoint x: 436, endPoint y: 184, distance: 46.5
click at [446, 139] on div "Edit Property × Address * [GEOGRAPHIC_DATA] [GEOGRAPHIC_DATA] [US_STATE][GEOGRA…" at bounding box center [260, 134] width 520 height 268
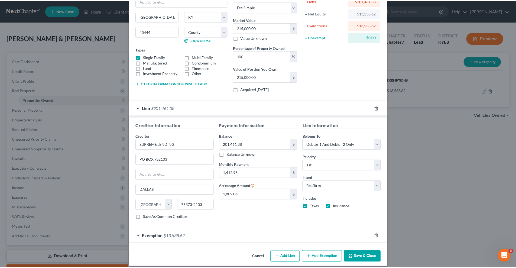
scroll to position [55, 0]
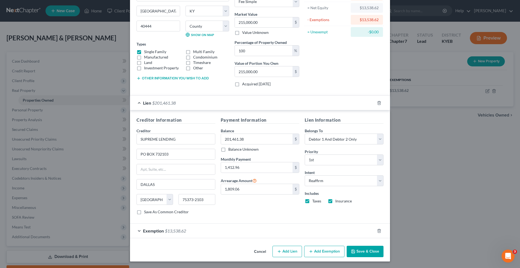
click at [364, 248] on button "Save & Close" at bounding box center [365, 251] width 37 height 11
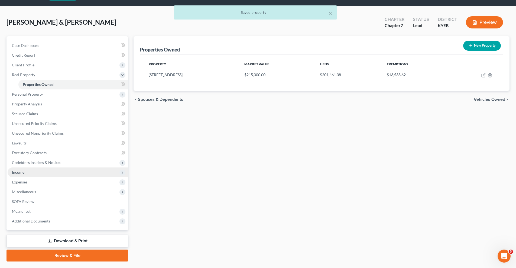
scroll to position [18, 0]
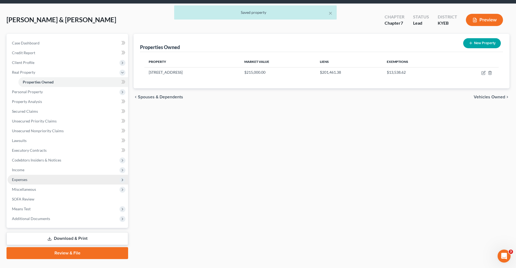
click at [29, 177] on span "Expenses" at bounding box center [68, 180] width 121 height 10
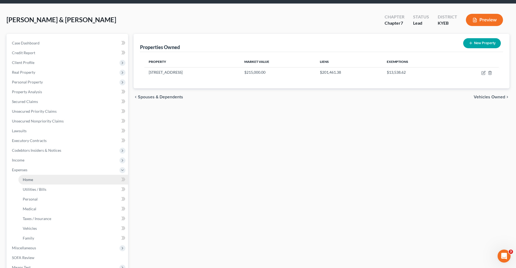
click at [56, 179] on link "Home" at bounding box center [73, 180] width 110 height 10
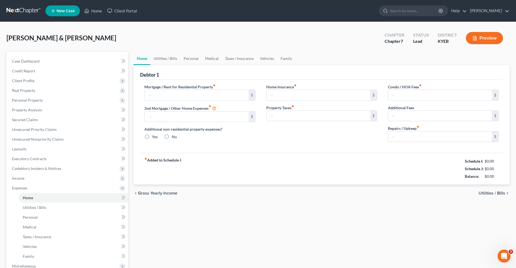
type input "990.41"
type input "0.00"
radio input "true"
type input "250.15"
type input "181.61"
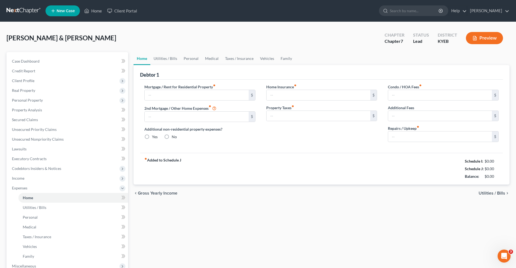
type input "0.00"
click at [395, 135] on input "0.00" at bounding box center [440, 136] width 104 height 10
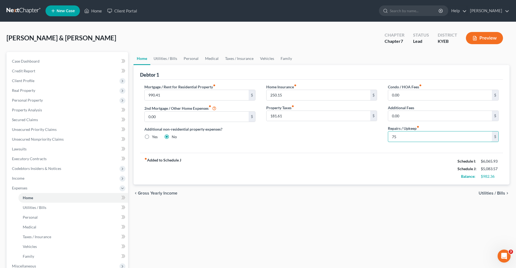
type input "75"
click at [499, 193] on span "Utilities / Bills" at bounding box center [492, 193] width 27 height 4
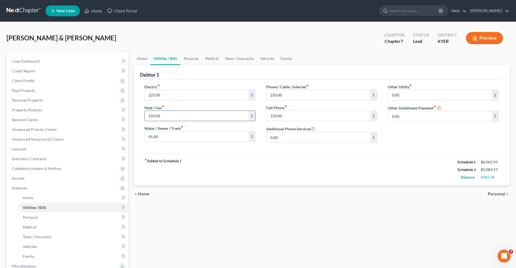
click at [162, 116] on input "150.00" at bounding box center [197, 116] width 104 height 10
type input "0"
click at [282, 116] on input "150.00" at bounding box center [319, 116] width 104 height 10
type input "1"
type input "125"
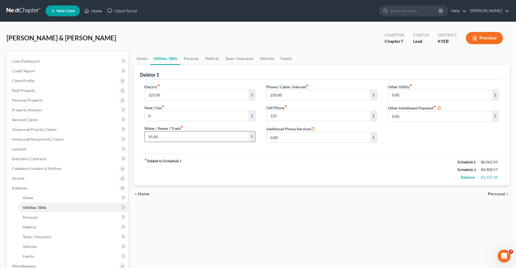
click at [161, 136] on input "95.00" at bounding box center [197, 136] width 104 height 10
type input "65"
click at [500, 195] on span "Personal" at bounding box center [496, 194] width 17 height 4
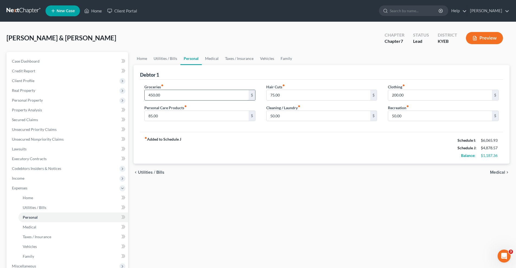
click at [161, 95] on input "450.00" at bounding box center [197, 95] width 104 height 10
type input "500"
click at [282, 95] on input "75.00" at bounding box center [319, 95] width 104 height 10
type input "5"
type input "60"
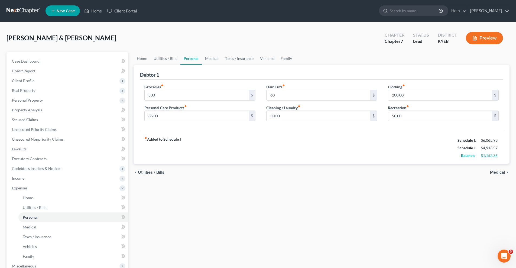
click at [357, 189] on div "Home Utilities / Bills Personal Medical Taxes / Insurance Vehicles Family Debto…" at bounding box center [322, 194] width 382 height 284
click at [503, 172] on span "Medical" at bounding box center [497, 172] width 15 height 4
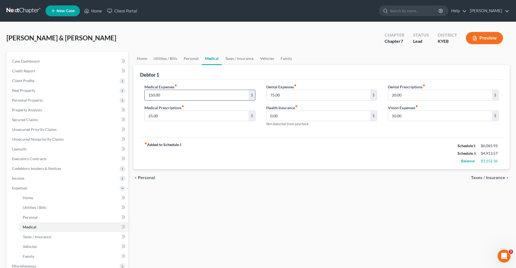
click at [161, 96] on input "150.00" at bounding box center [197, 95] width 104 height 10
type input "100"
click at [223, 147] on div "fiber_manual_record Added to Schedule J Schedule I: $6,065.93 Schedule J: $4,86…" at bounding box center [321, 153] width 363 height 32
click at [403, 94] on input "20.00" at bounding box center [440, 95] width 104 height 10
type input "15"
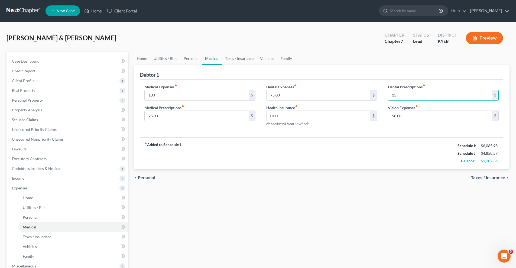
click at [498, 178] on span "Taxes / Insurance" at bounding box center [488, 178] width 34 height 4
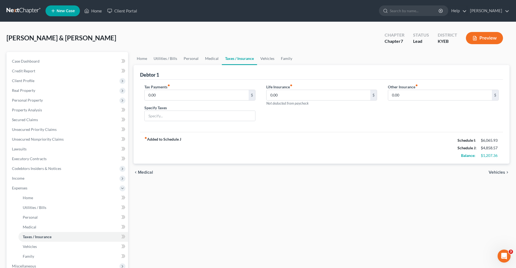
click at [499, 172] on span "Vehicles" at bounding box center [497, 172] width 17 height 4
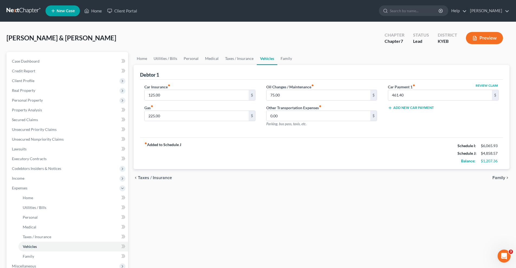
click at [499, 178] on span "Family" at bounding box center [499, 178] width 13 height 4
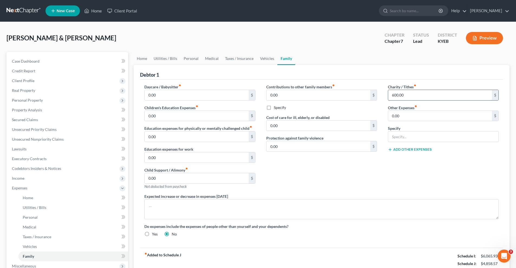
click at [405, 96] on input "600.00" at bounding box center [440, 95] width 104 height 10
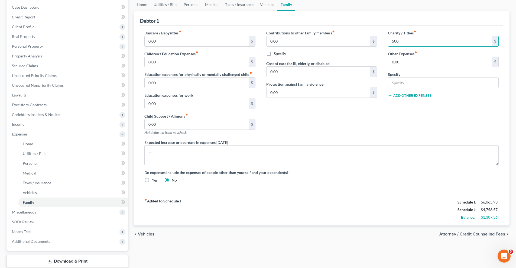
scroll to position [54, 0]
click at [478, 233] on span "Attorney / Credit Counseling Fees" at bounding box center [473, 234] width 66 height 4
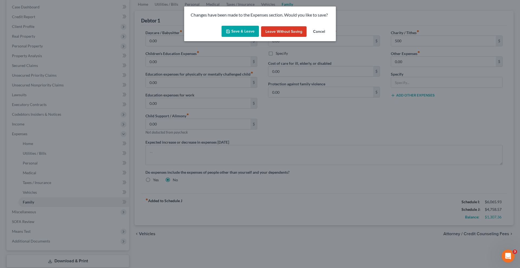
click at [239, 30] on button "Save & Leave" at bounding box center [240, 31] width 37 height 11
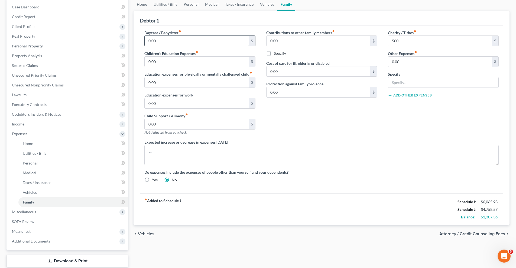
type input "500.00"
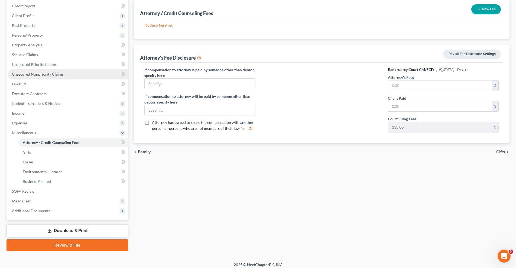
scroll to position [69, 0]
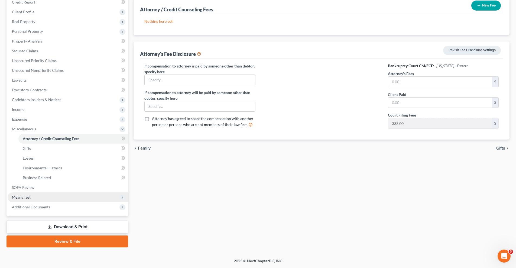
click at [66, 199] on span "Means Test" at bounding box center [68, 197] width 121 height 10
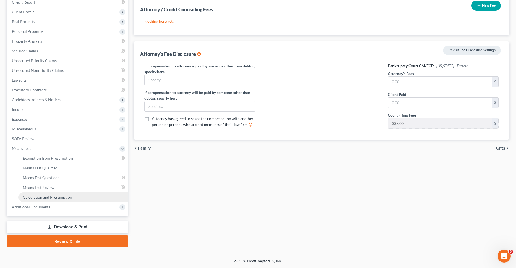
click at [66, 198] on span "Calculation and Presumption" at bounding box center [47, 197] width 49 height 5
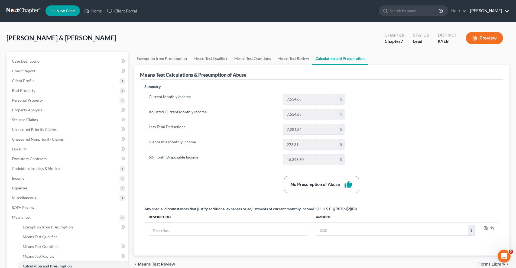
click at [484, 9] on link "[PERSON_NAME]" at bounding box center [488, 11] width 42 height 10
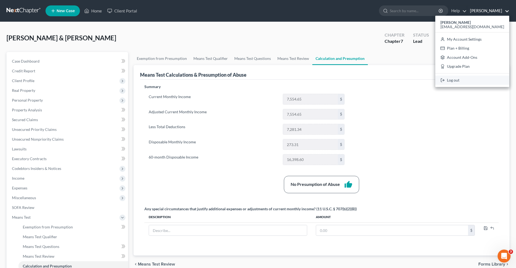
click at [486, 79] on link "Log out" at bounding box center [472, 80] width 74 height 9
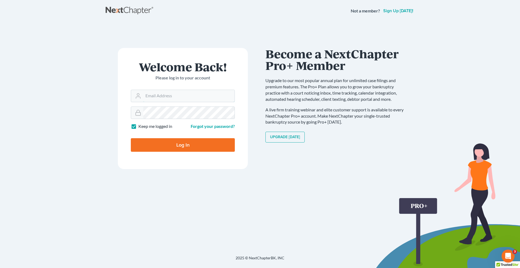
type input "[EMAIL_ADDRESS][DOMAIN_NAME]"
